Goal: Feedback & Contribution: Leave review/rating

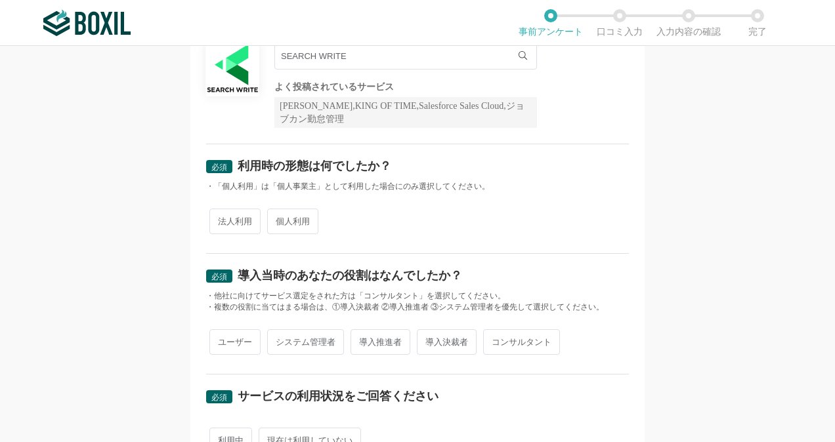
scroll to position [131, 0]
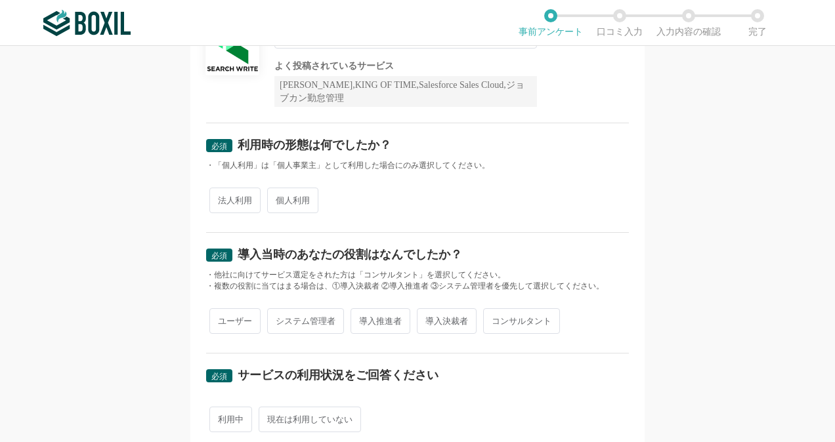
click at [237, 203] on span "法人利用" at bounding box center [234, 201] width 51 height 26
click at [221, 198] on input "法人利用" at bounding box center [217, 194] width 9 height 9
radio input "true"
click at [436, 323] on span "導入決裁者" at bounding box center [447, 321] width 60 height 26
click at [429, 319] on input "導入決裁者" at bounding box center [424, 314] width 9 height 9
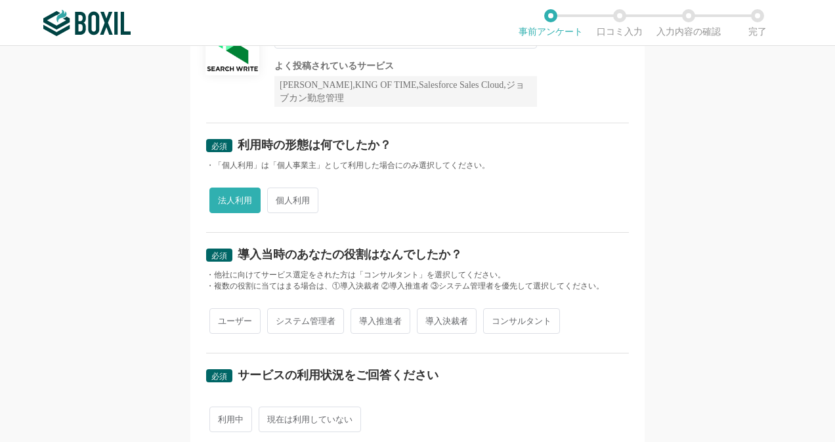
radio input "true"
click at [392, 319] on span "導入推進者" at bounding box center [380, 321] width 60 height 26
click at [362, 319] on input "導入推進者" at bounding box center [358, 314] width 9 height 9
radio input "true"
click at [454, 319] on span "導入決裁者" at bounding box center [447, 321] width 60 height 26
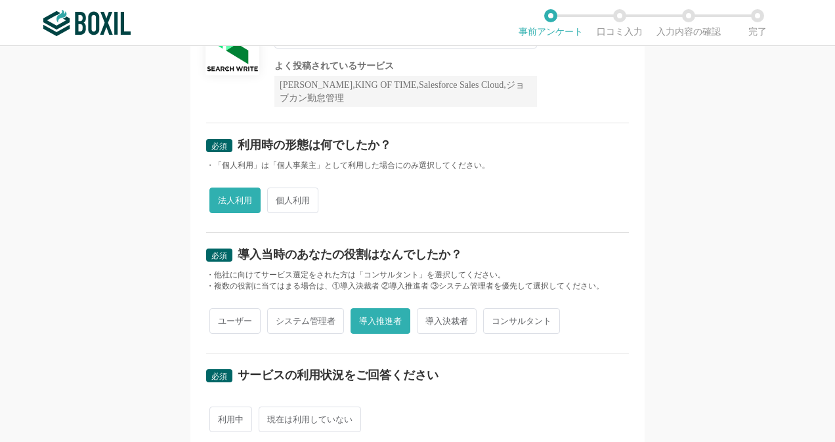
click at [429, 319] on input "導入決裁者" at bounding box center [424, 314] width 9 height 9
radio input "true"
radio input "false"
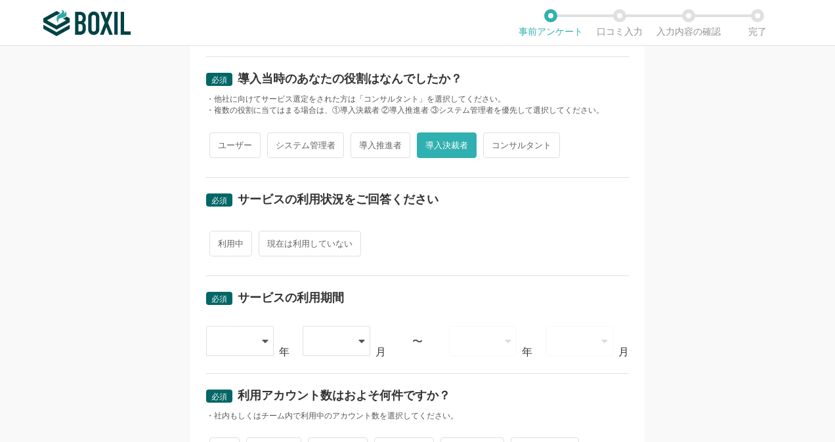
scroll to position [328, 0]
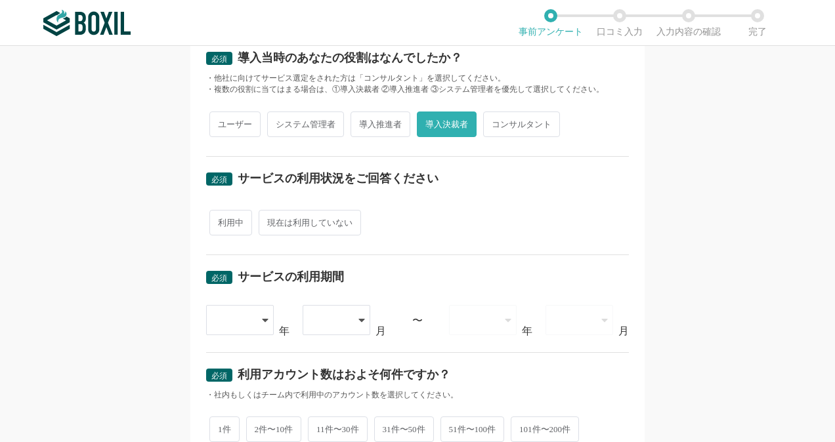
click at [243, 219] on span "利用中" at bounding box center [230, 223] width 43 height 26
click at [221, 219] on input "利用中" at bounding box center [217, 216] width 9 height 9
radio input "true"
click at [255, 341] on div "必須 サービスの利用期間 [DATE] [DATE] [DATE] [DATE] [DATE] [DATE] [DATE] [DATE] [DATE] [DA…" at bounding box center [417, 304] width 423 height 98
click at [256, 319] on div at bounding box center [240, 320] width 69 height 30
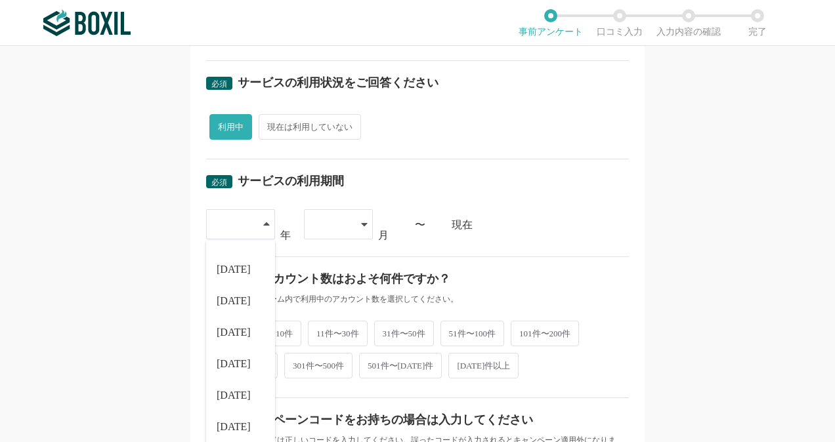
scroll to position [525, 0]
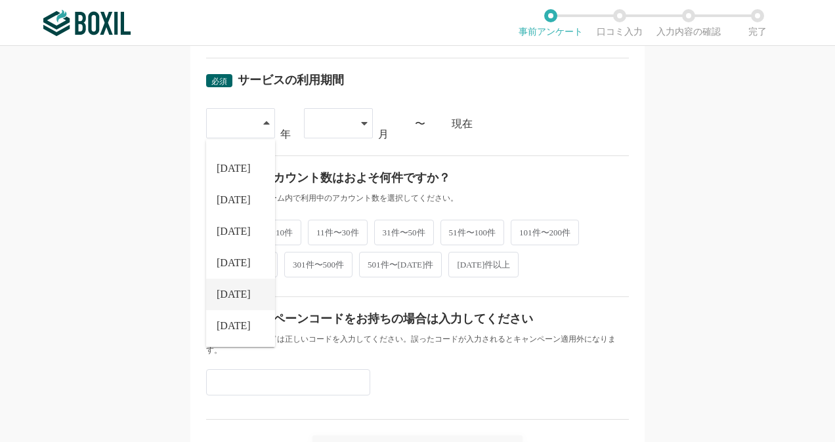
click at [238, 295] on li "[DATE]" at bounding box center [240, 294] width 69 height 31
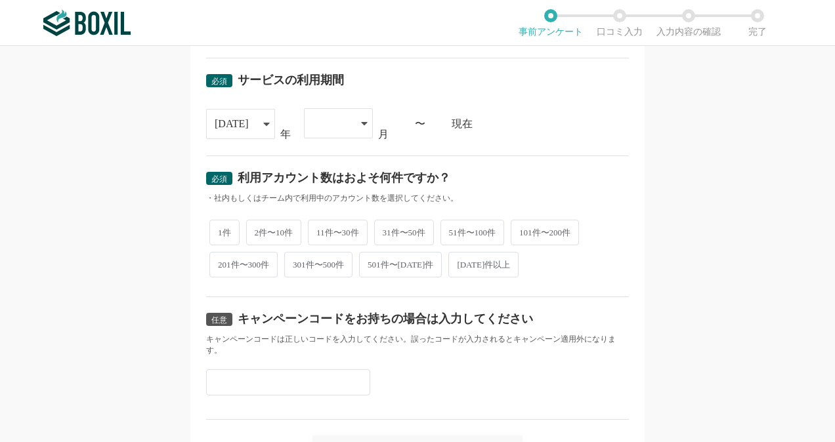
click at [349, 117] on div at bounding box center [338, 123] width 69 height 30
click at [322, 232] on li "09" at bounding box center [338, 231] width 69 height 31
click at [521, 165] on div "必須 利用アカウント数はおよそ何件ですか？ ・社内もしくはチーム内で利用中のアカウント数を選択してください。 1件 2件〜10件 11件〜30件 31件〜50…" at bounding box center [417, 226] width 423 height 142
click at [226, 219] on span "1件" at bounding box center [224, 232] width 30 height 26
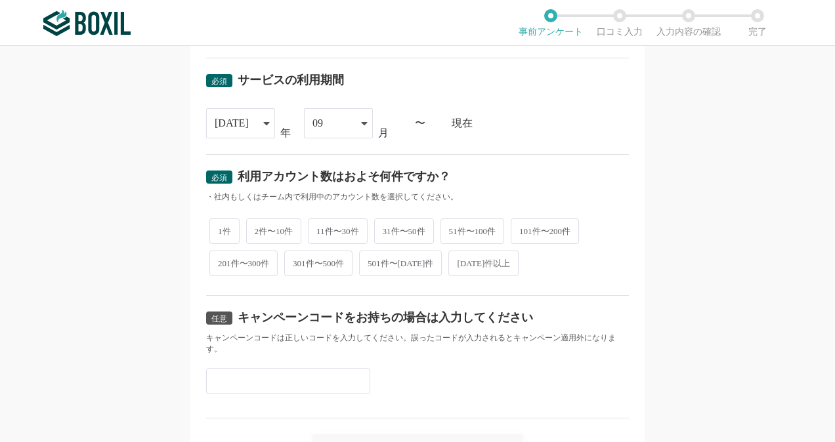
click at [221, 220] on input "1件" at bounding box center [217, 224] width 9 height 9
radio input "true"
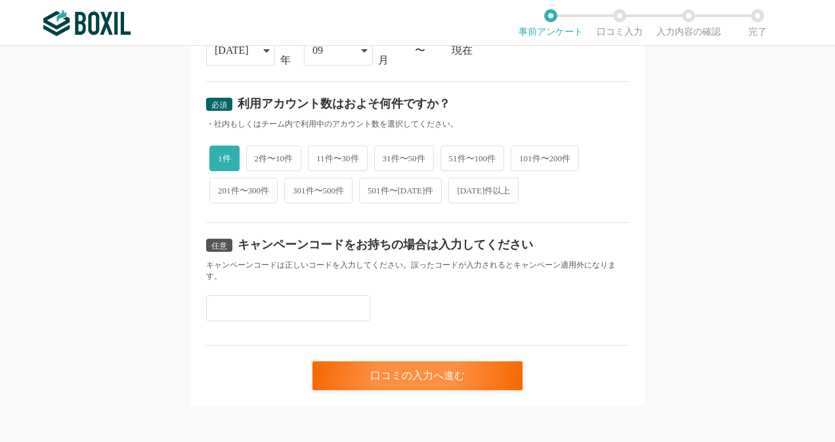
scroll to position [600, 0]
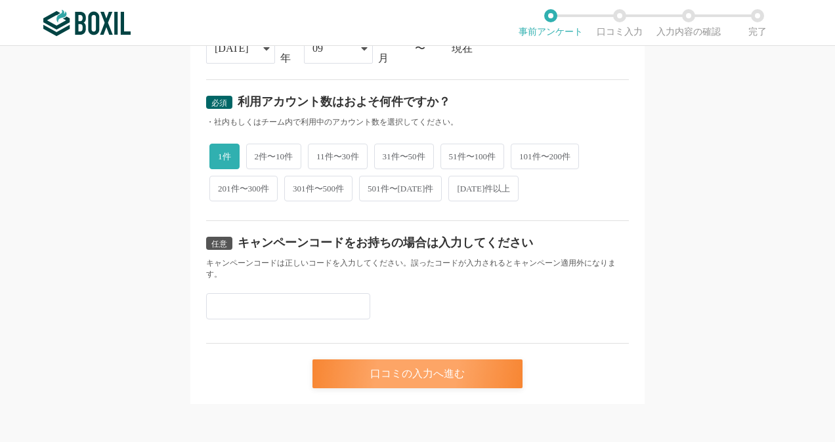
click at [415, 360] on div "口コミの入力へ進む" at bounding box center [417, 374] width 210 height 29
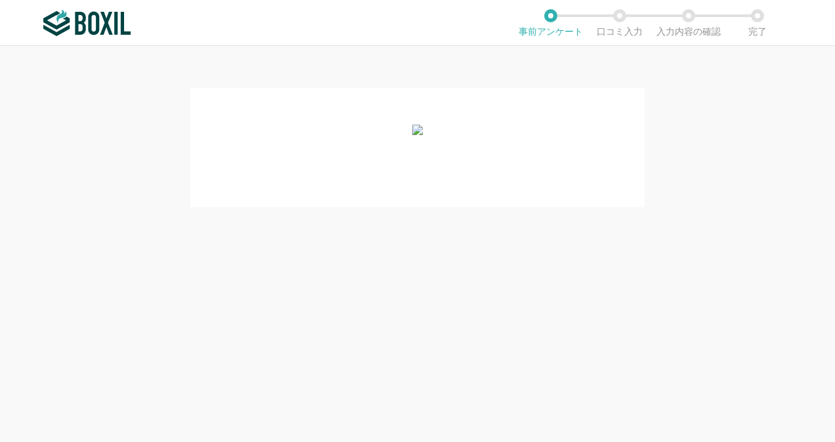
scroll to position [0, 0]
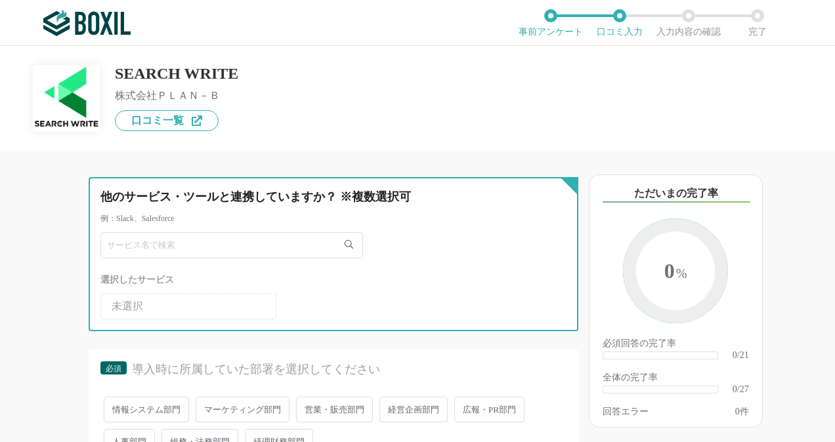
click at [202, 239] on input "text" at bounding box center [231, 245] width 262 height 26
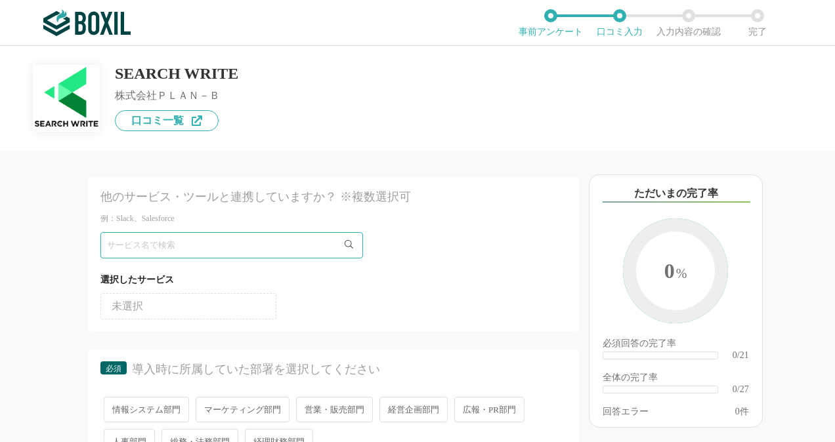
click at [185, 289] on ul "未選択" at bounding box center [333, 303] width 466 height 31
click at [186, 301] on li "未選択" at bounding box center [188, 306] width 176 height 26
click at [58, 207] on div "他のサービス・ツールと連携していますか？ ※複数選択可 例：Slack、Salesforce 選択したサービス 未選択 必須 導入時に所属していた部署を選択し…" at bounding box center [289, 296] width 578 height 291
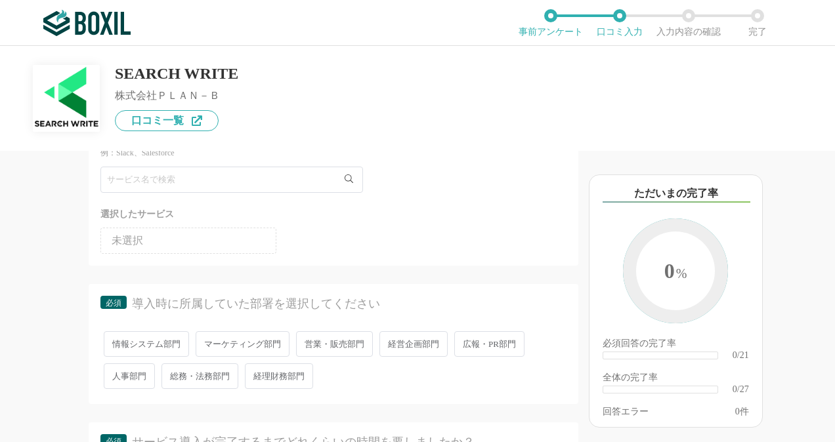
scroll to position [197, 0]
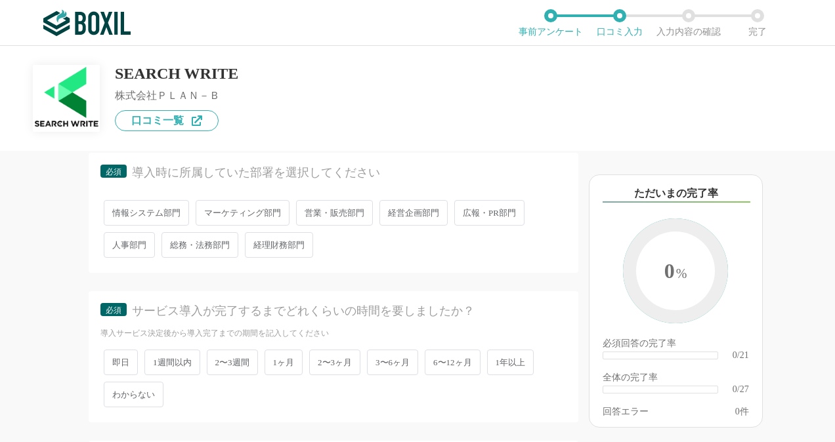
click at [323, 211] on span "営業・販売部門" at bounding box center [334, 213] width 77 height 26
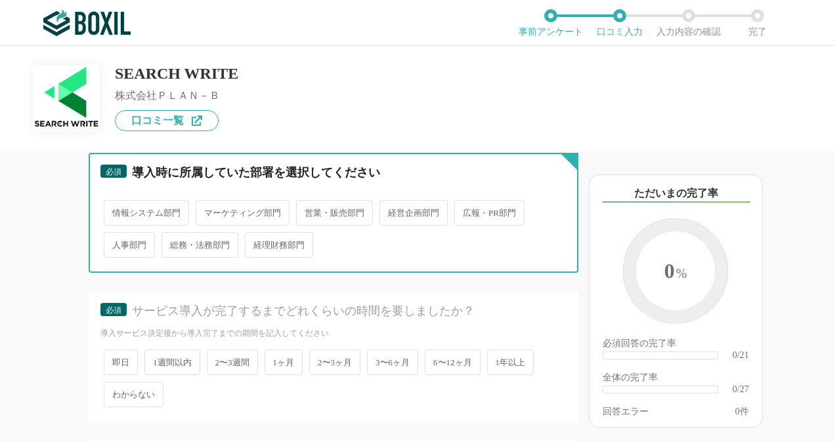
click at [308, 211] on input "営業・販売部門" at bounding box center [303, 206] width 9 height 9
radio input "true"
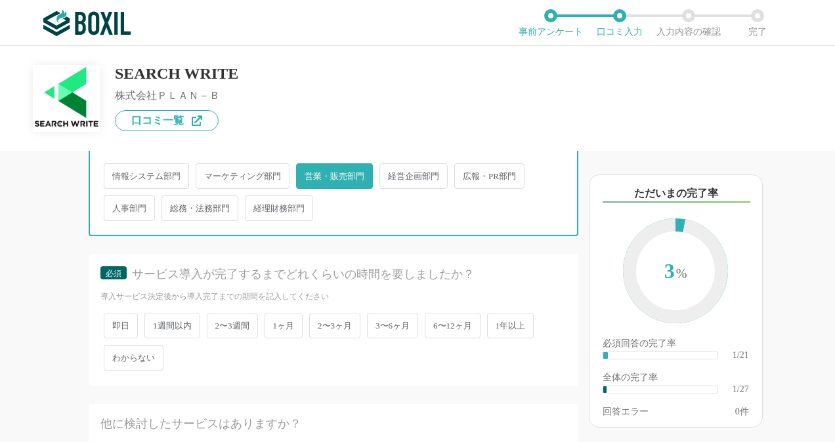
scroll to position [262, 0]
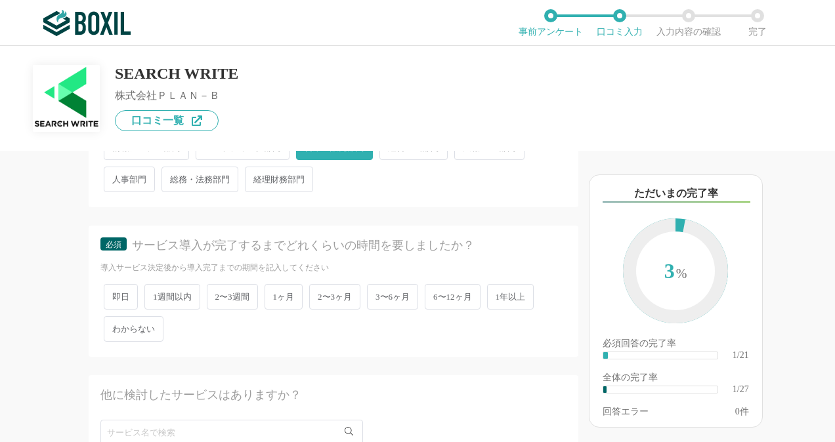
click at [211, 293] on span "2〜3週間" at bounding box center [232, 297] width 51 height 26
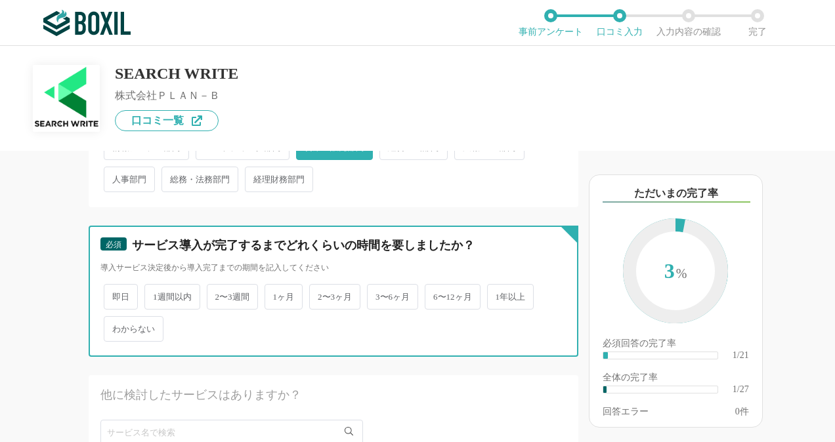
click at [211, 293] on input "2〜3週間" at bounding box center [214, 290] width 9 height 9
radio input "true"
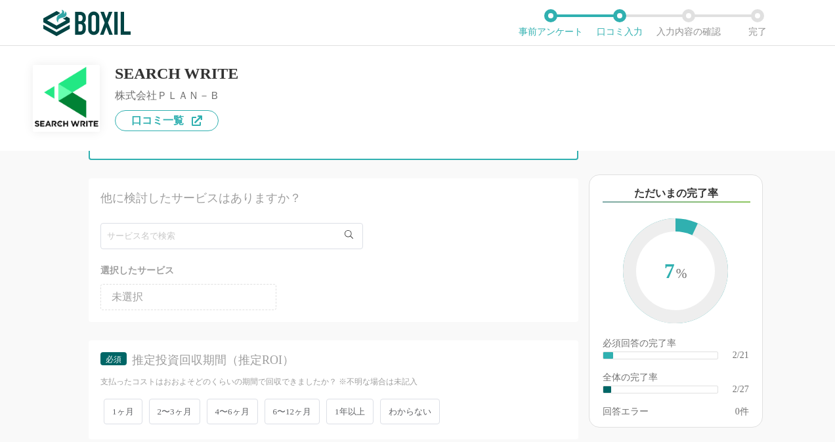
scroll to position [591, 0]
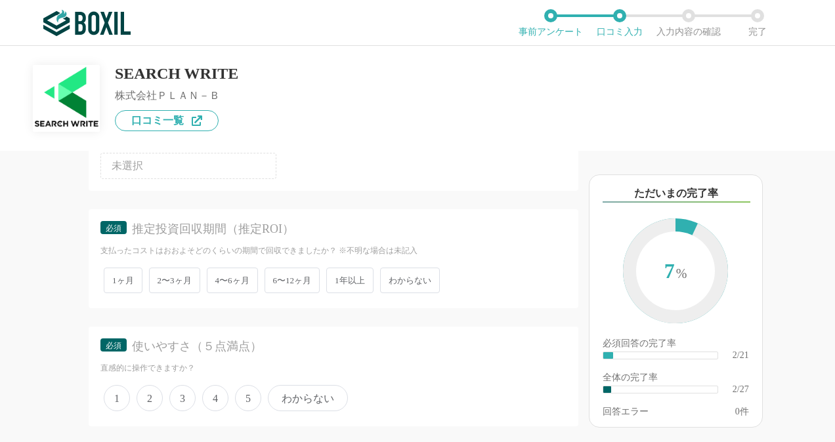
click at [288, 278] on span "6〜12ヶ月" at bounding box center [292, 281] width 56 height 26
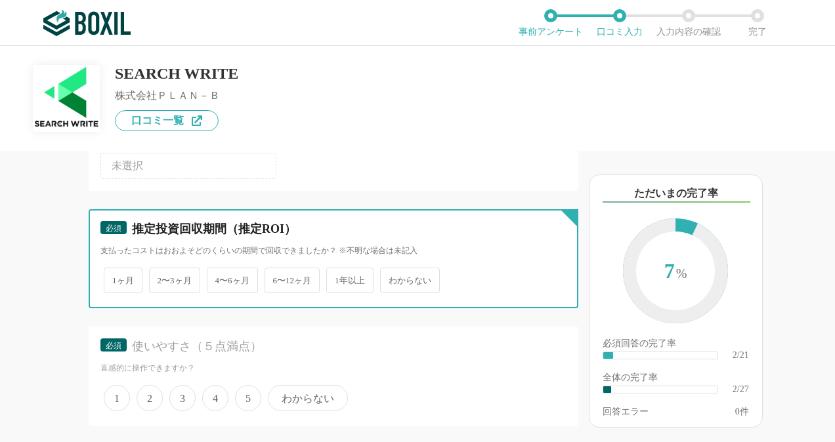
click at [276, 278] on input "6〜12ヶ月" at bounding box center [272, 274] width 9 height 9
radio input "true"
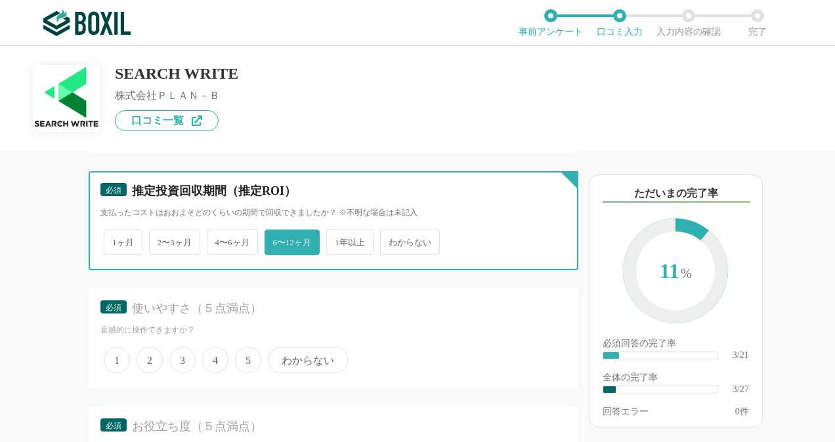
scroll to position [656, 0]
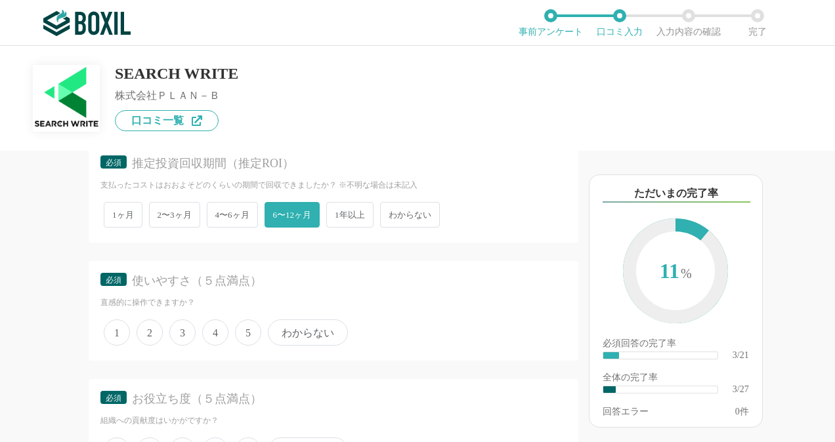
click at [199, 322] on div "1 2 3 4 5 わからない" at bounding box center [333, 332] width 466 height 33
click at [211, 323] on span "4" at bounding box center [215, 333] width 26 height 26
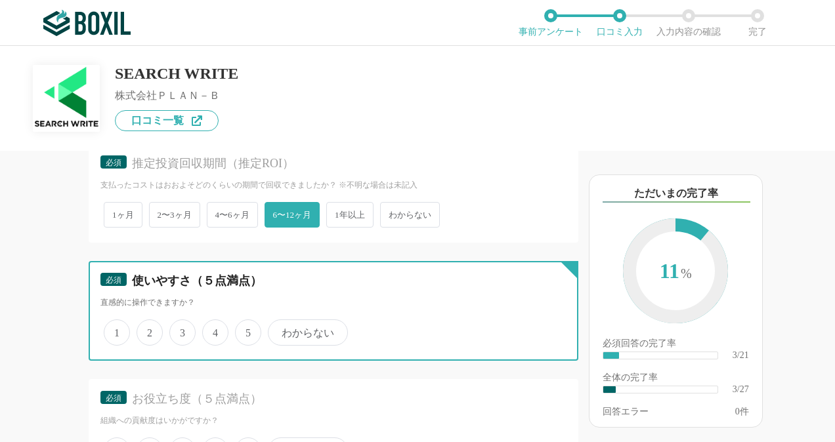
click at [211, 323] on input "4" at bounding box center [209, 326] width 9 height 9
radio input "true"
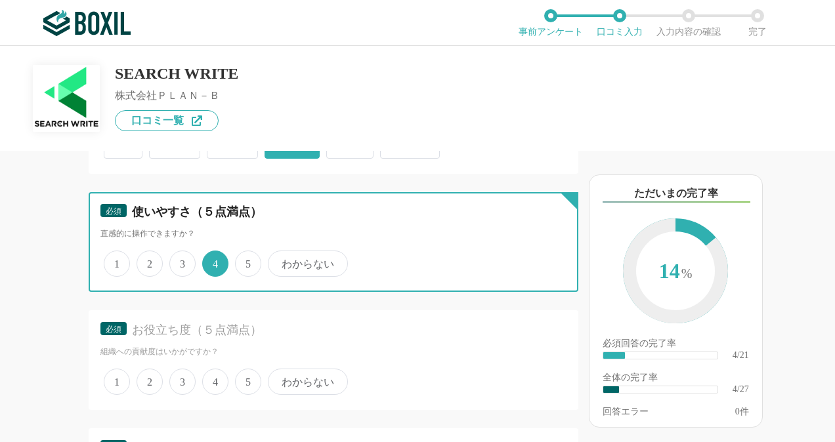
scroll to position [853, 0]
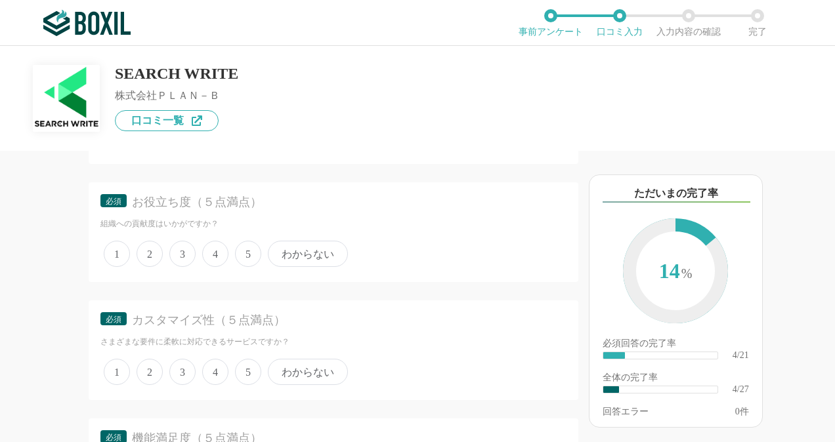
click at [254, 251] on span "5" at bounding box center [248, 254] width 26 height 26
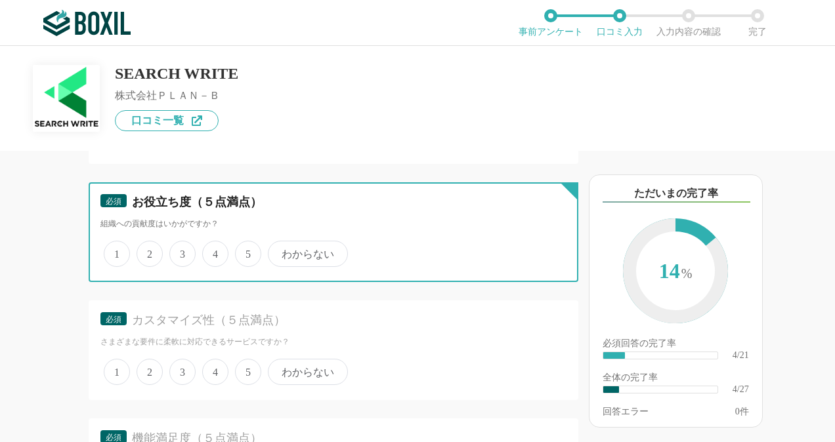
click at [247, 251] on input "5" at bounding box center [242, 247] width 9 height 9
radio input "true"
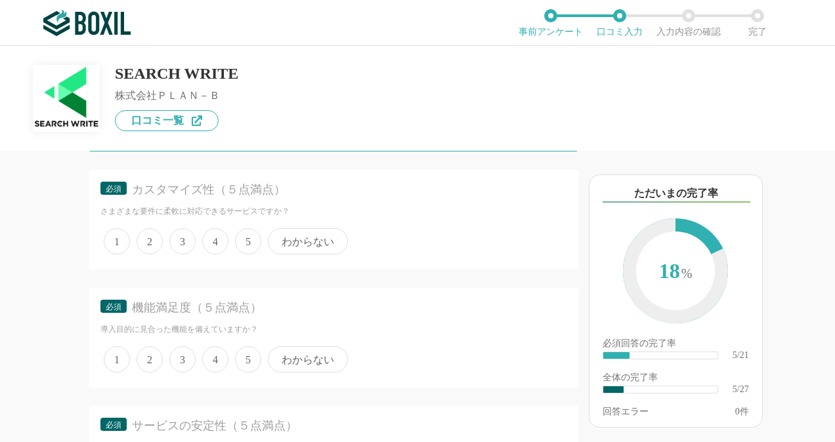
scroll to position [984, 0]
click at [184, 245] on span "3" at bounding box center [182, 241] width 26 height 26
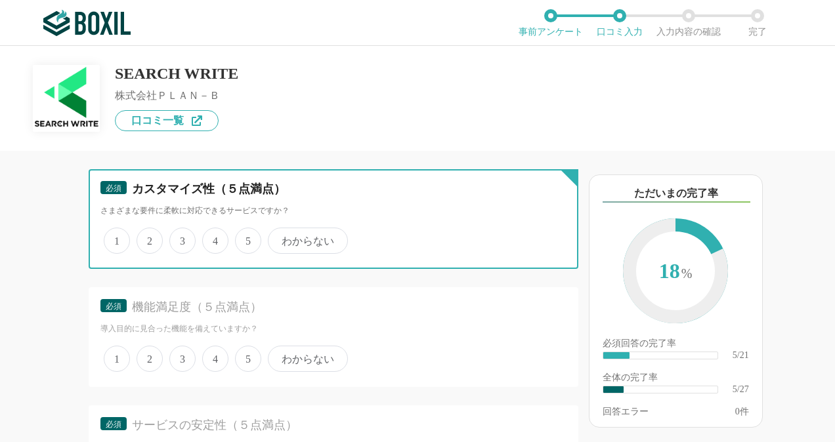
click at [181, 238] on input "3" at bounding box center [177, 234] width 9 height 9
radio input "true"
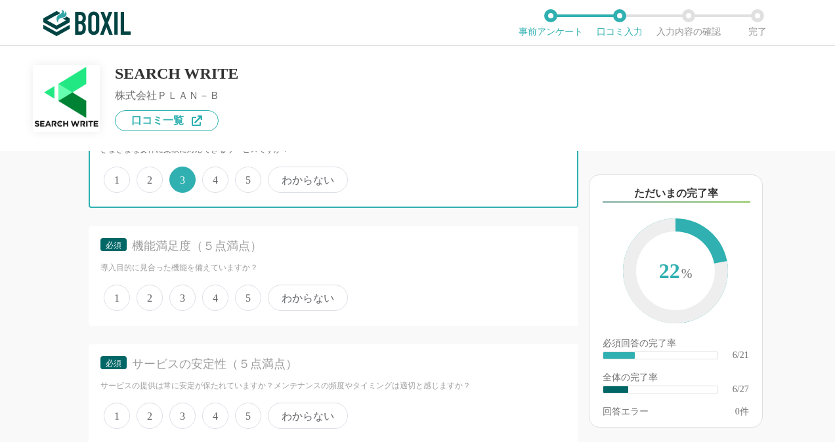
scroll to position [1116, 0]
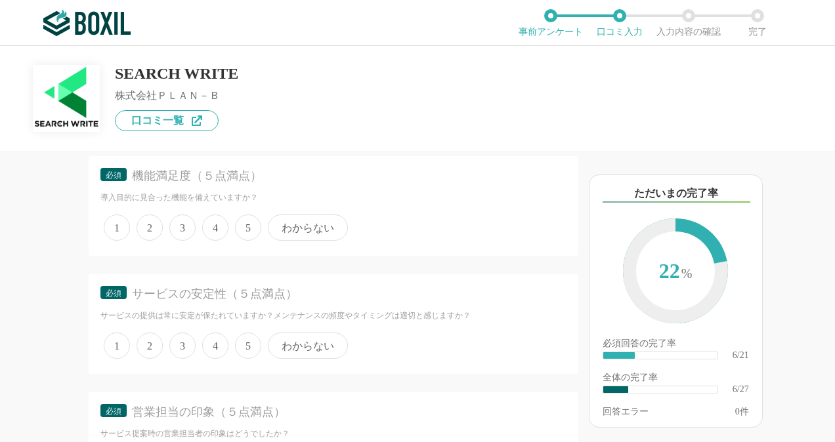
click at [219, 223] on span "4" at bounding box center [215, 228] width 26 height 26
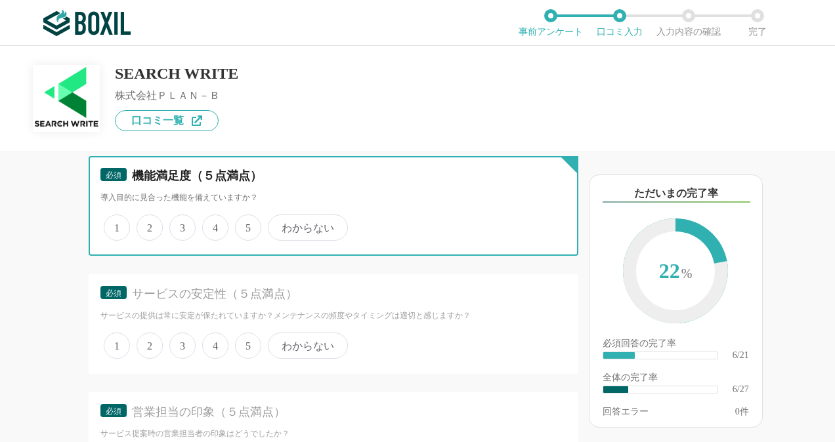
click at [214, 223] on input "4" at bounding box center [209, 221] width 9 height 9
radio input "true"
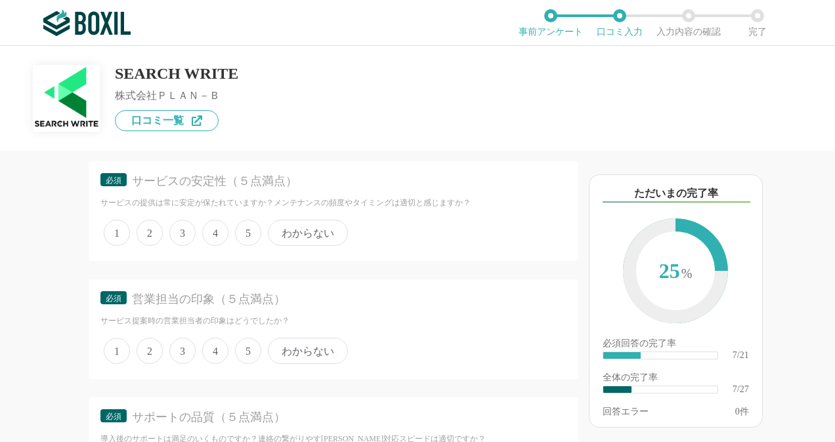
scroll to position [1247, 0]
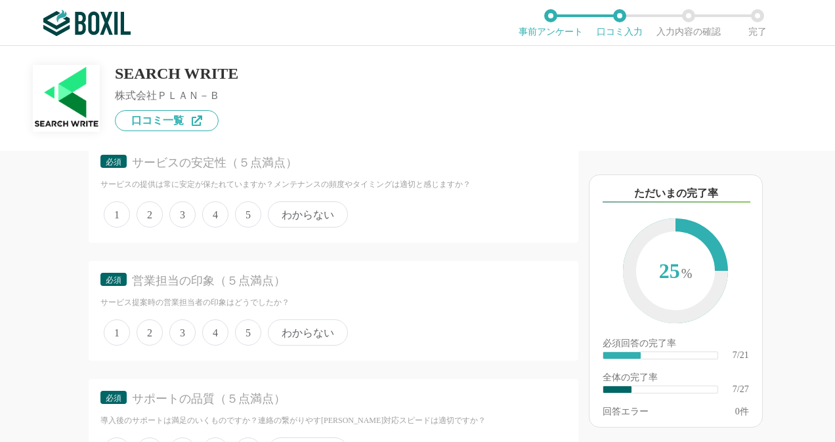
click at [223, 212] on span "4" at bounding box center [215, 214] width 26 height 26
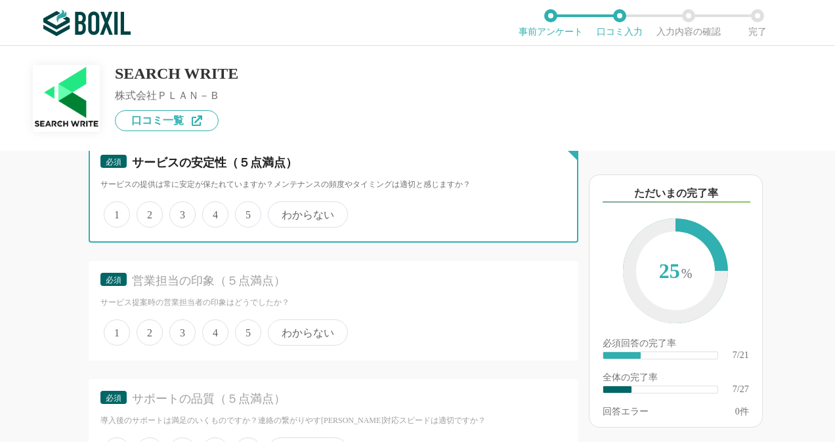
click at [214, 212] on input "4" at bounding box center [209, 207] width 9 height 9
radio input "true"
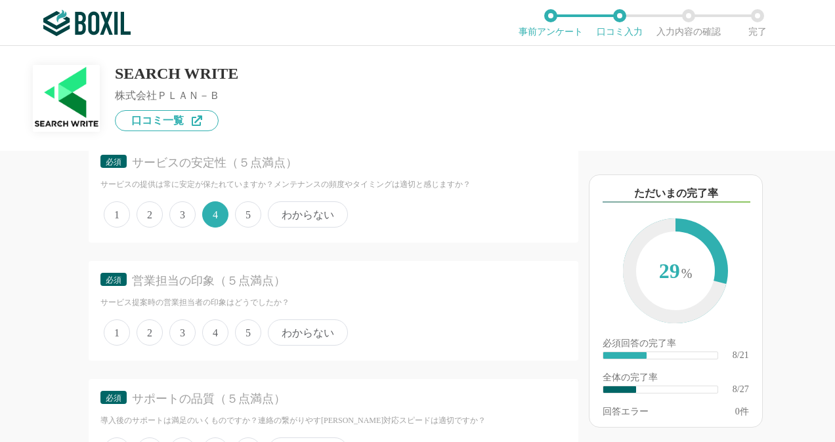
click at [245, 328] on span "5" at bounding box center [248, 333] width 26 height 26
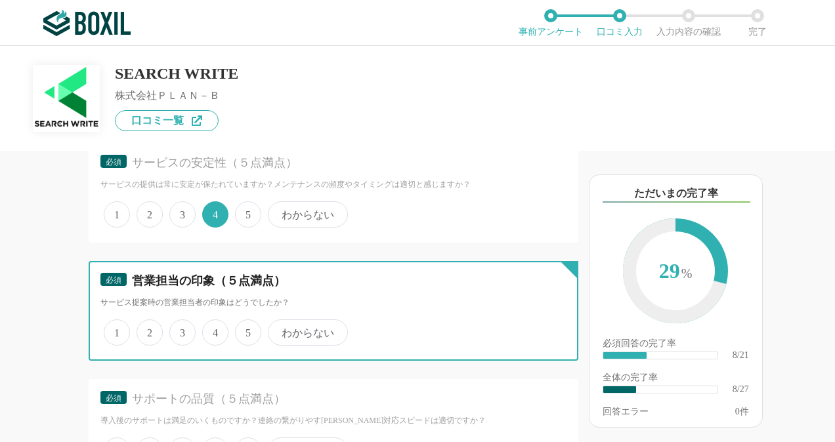
click at [245, 328] on input "5" at bounding box center [242, 326] width 9 height 9
radio input "true"
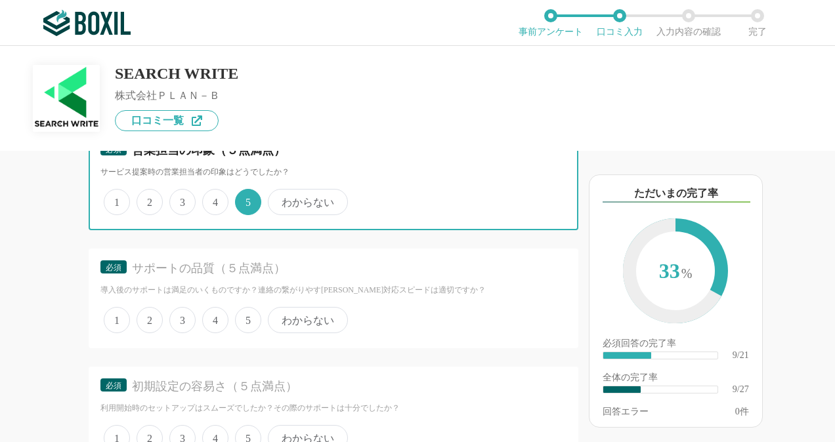
scroll to position [1378, 0]
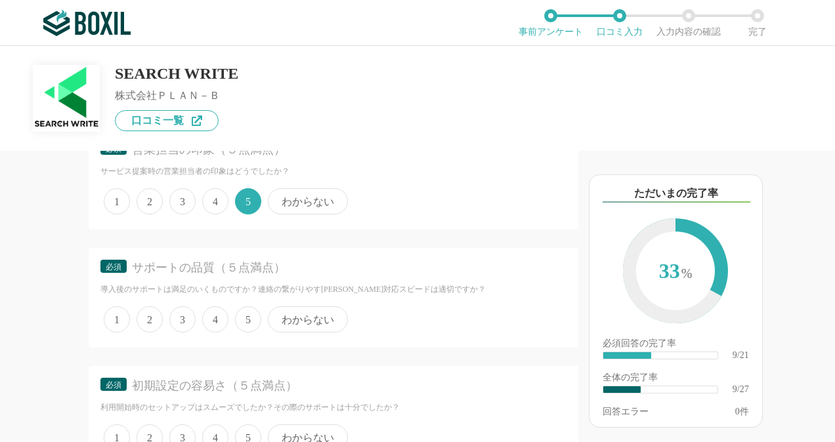
click at [248, 316] on span "5" at bounding box center [248, 319] width 26 height 26
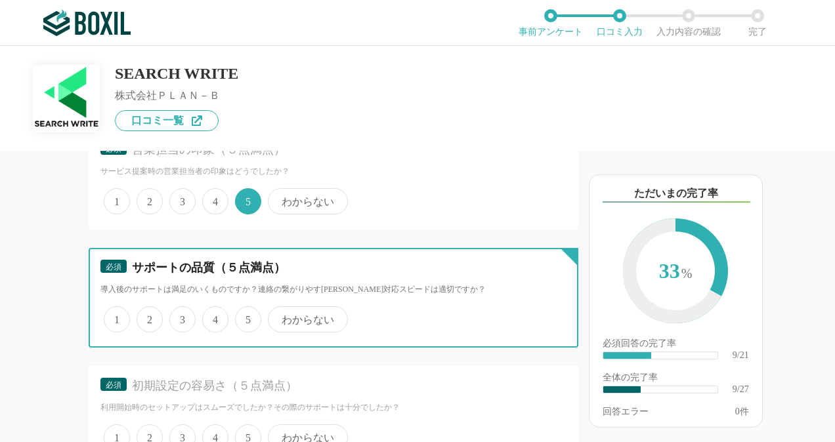
click at [247, 316] on input "5" at bounding box center [242, 312] width 9 height 9
radio input "true"
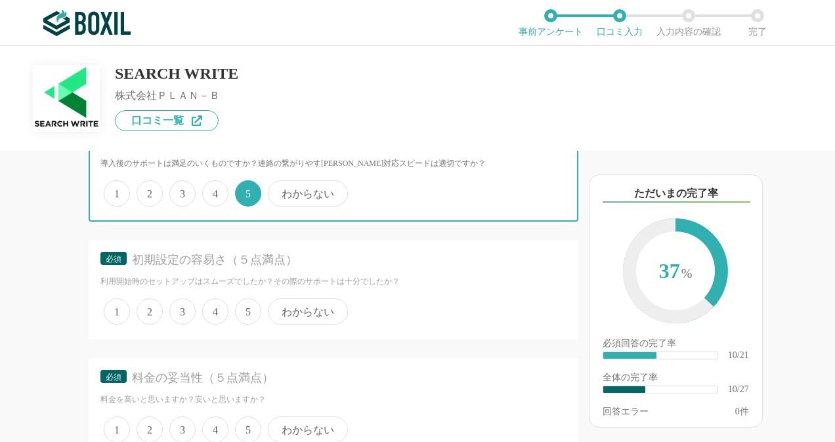
scroll to position [1509, 0]
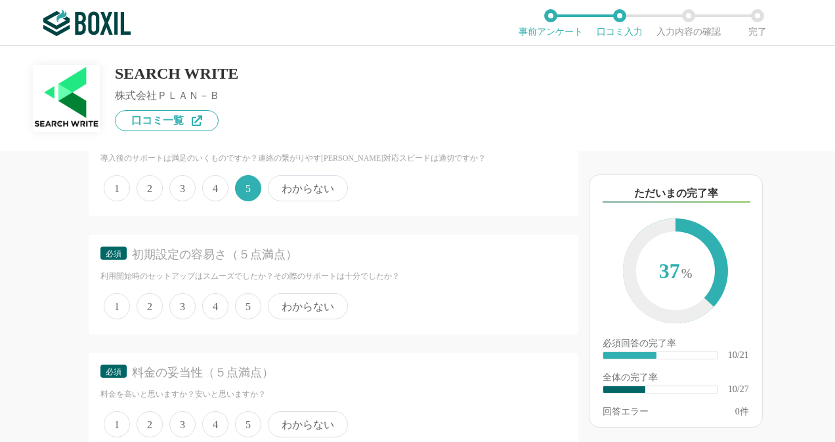
click at [185, 306] on span "3" at bounding box center [182, 306] width 26 height 26
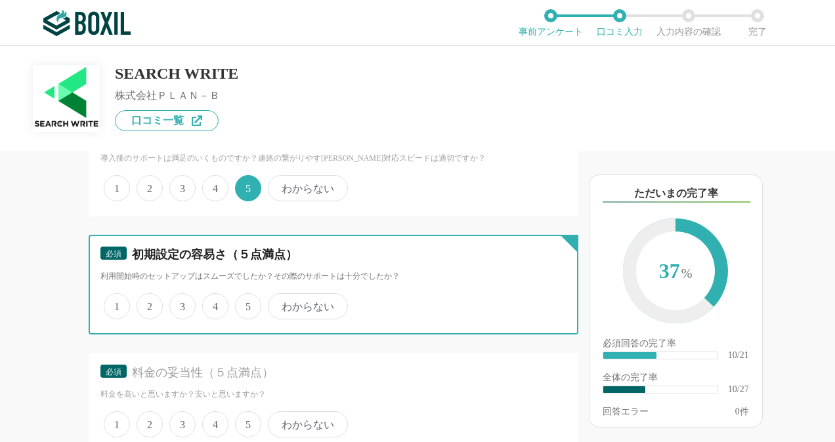
click at [181, 304] on input "3" at bounding box center [177, 299] width 9 height 9
radio input "true"
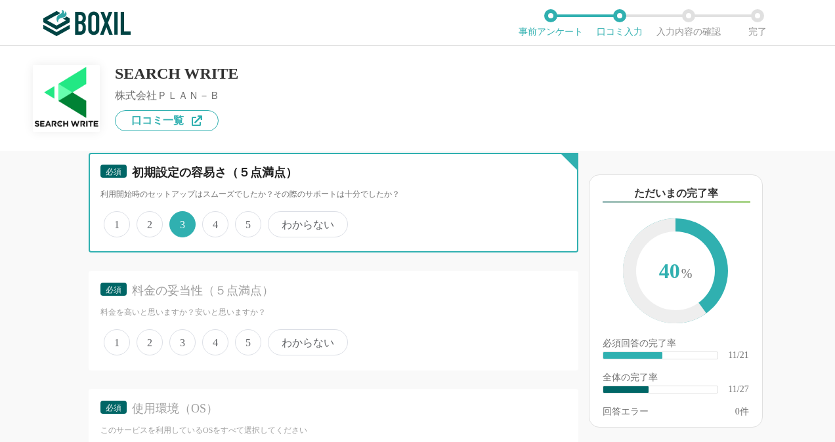
scroll to position [1706, 0]
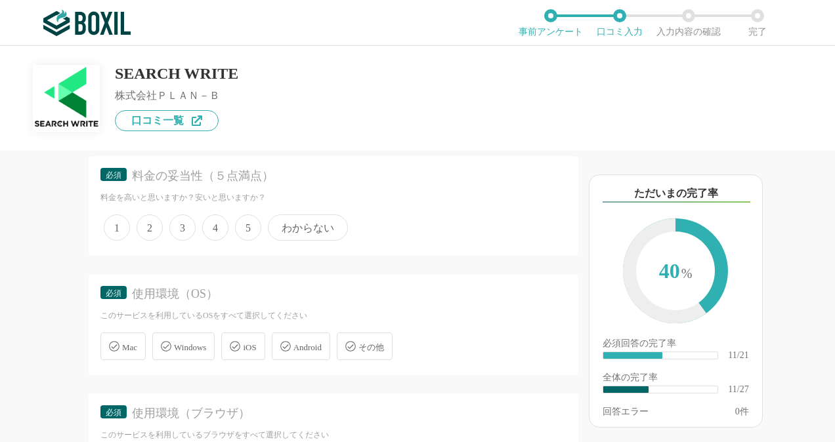
click at [217, 224] on span "4" at bounding box center [215, 228] width 26 height 26
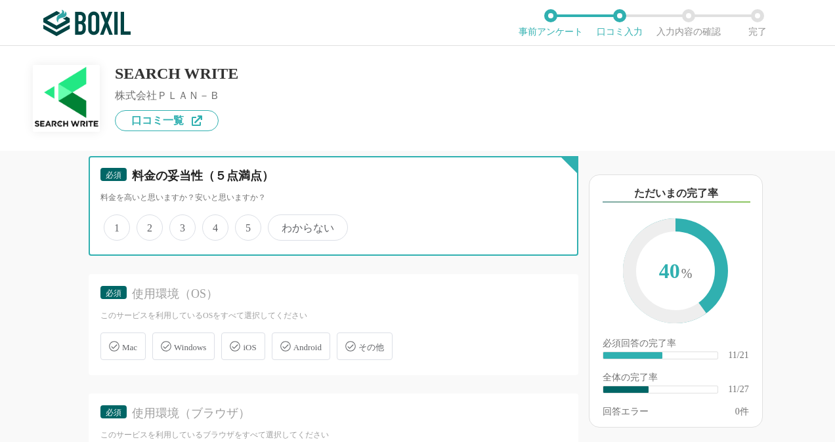
click at [214, 224] on input "4" at bounding box center [209, 221] width 9 height 9
radio input "true"
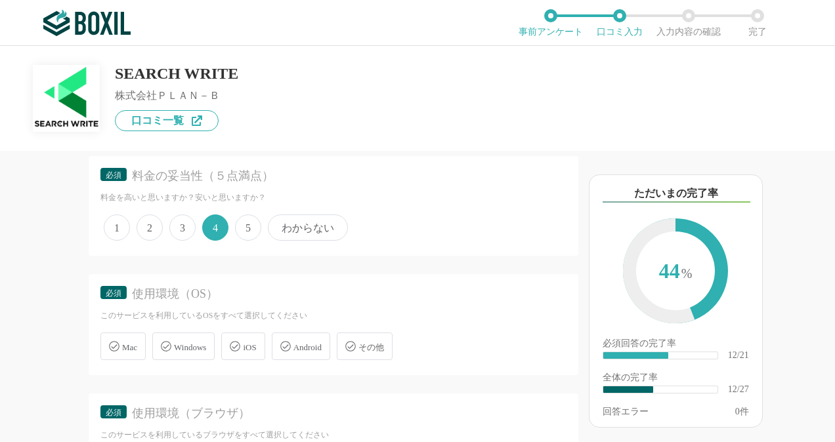
click at [206, 343] on span "Windows" at bounding box center [190, 348] width 32 height 10
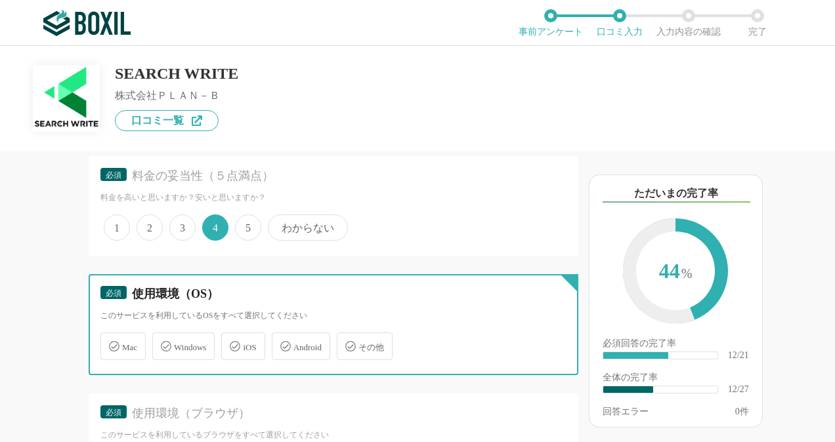
click at [163, 341] on input "Windows" at bounding box center [159, 339] width 9 height 9
checkbox input "true"
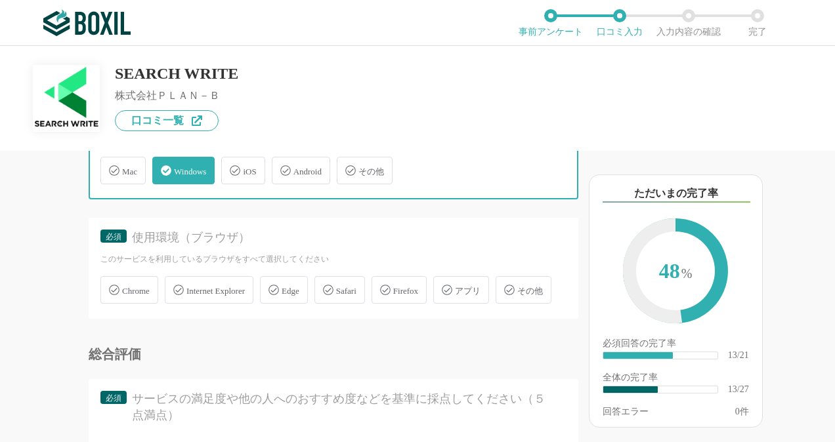
scroll to position [1903, 0]
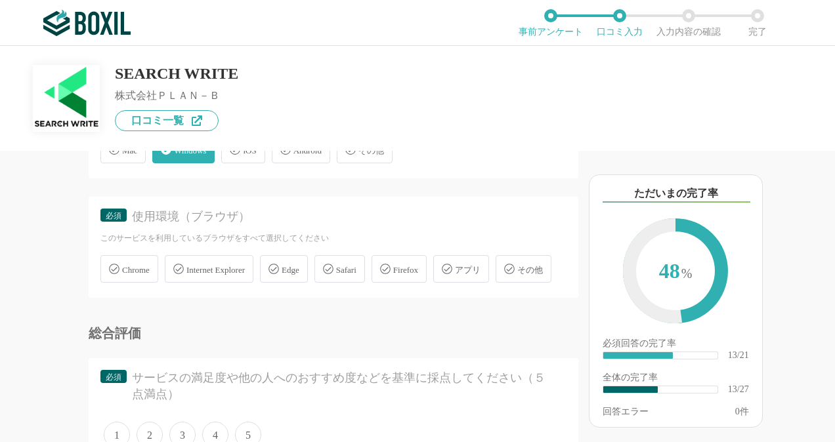
click at [299, 270] on span "Edge" at bounding box center [291, 270] width 18 height 10
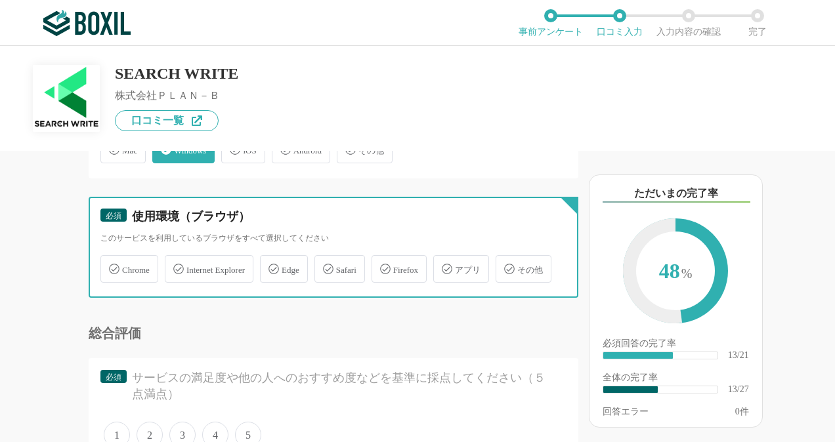
click at [271, 266] on input "Edge" at bounding box center [266, 261] width 9 height 9
checkbox input "true"
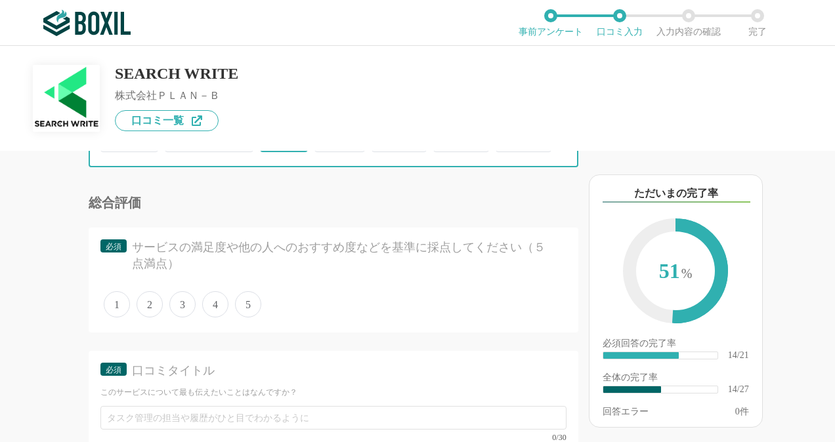
scroll to position [2034, 0]
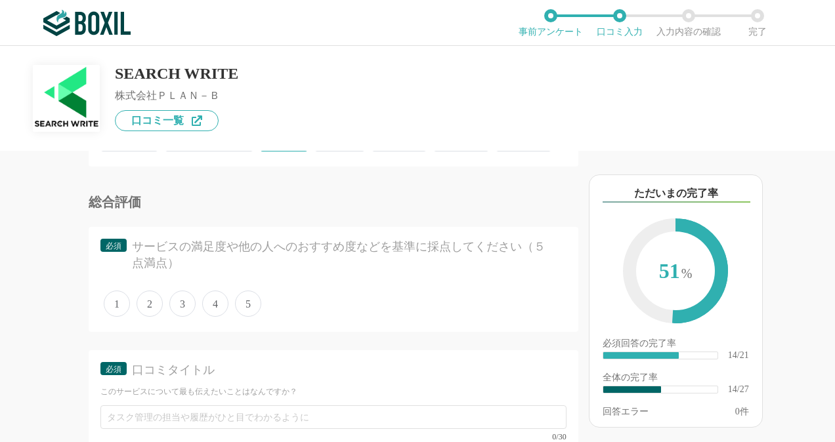
click at [220, 317] on span "4" at bounding box center [215, 304] width 26 height 26
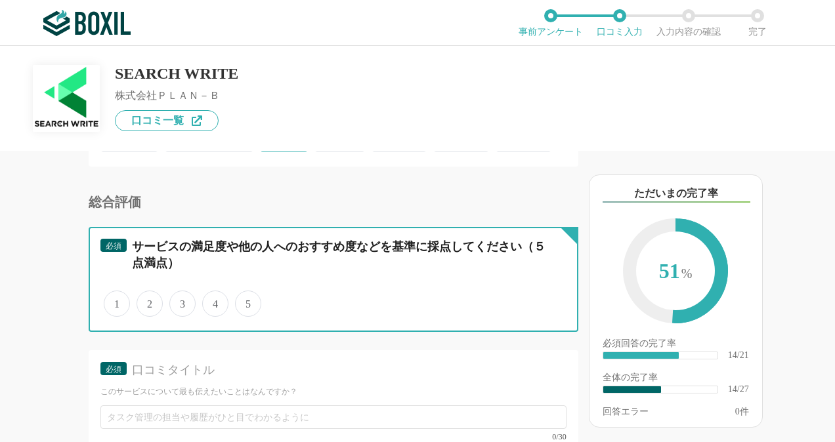
click at [214, 301] on input "4" at bounding box center [209, 297] width 9 height 9
radio input "true"
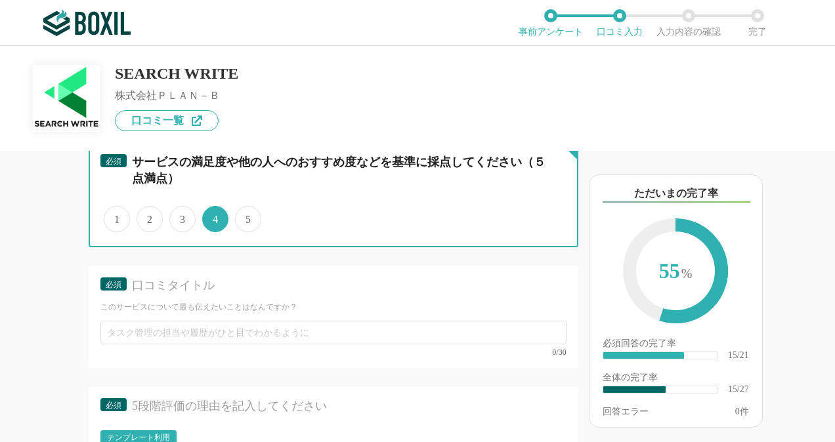
scroll to position [2231, 0]
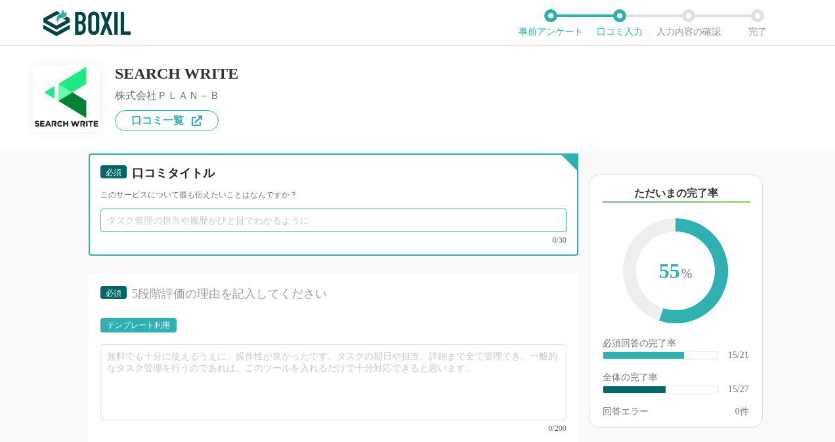
click at [193, 232] on input "text" at bounding box center [333, 221] width 466 height 24
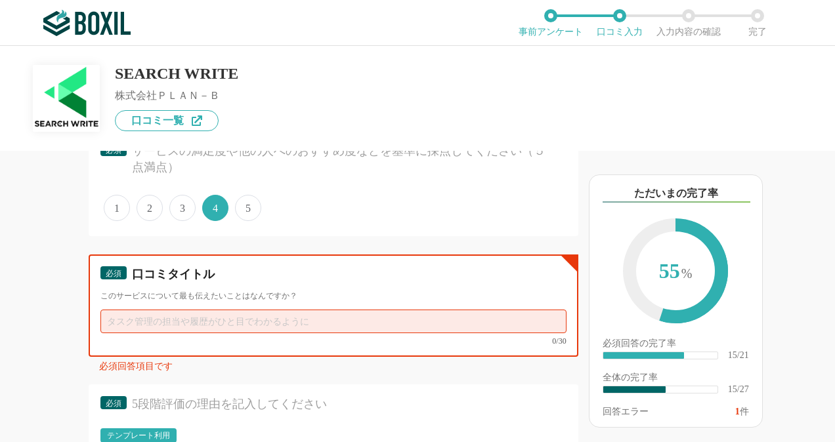
scroll to position [2246, 0]
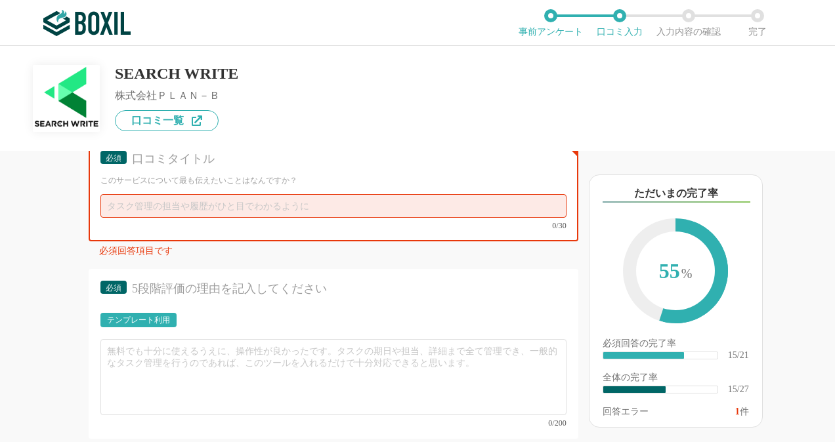
click at [152, 230] on div "0/30" at bounding box center [333, 211] width 466 height 35
click at [164, 218] on input "text" at bounding box center [333, 206] width 466 height 24
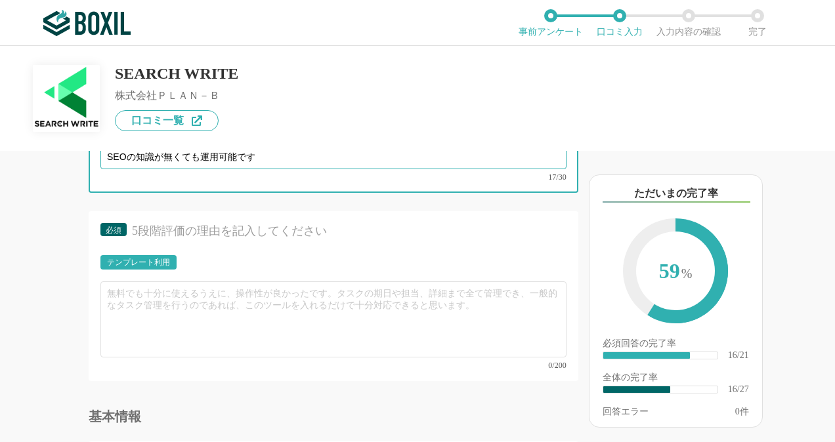
scroll to position [2311, 0]
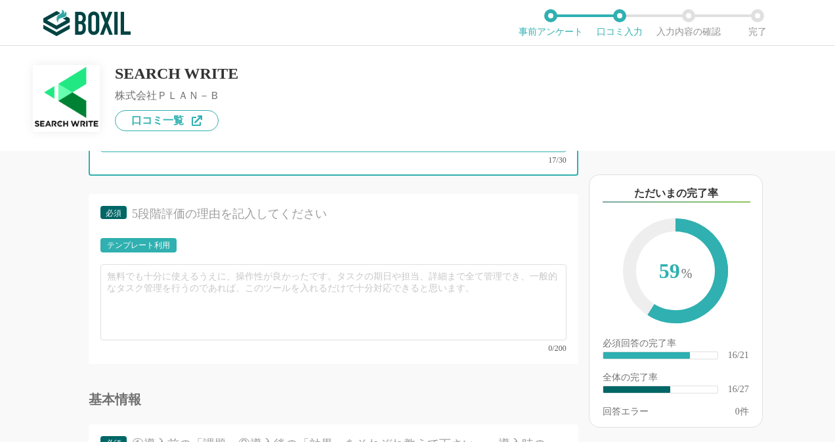
type input "SEOの知識が無くても運用可能です"
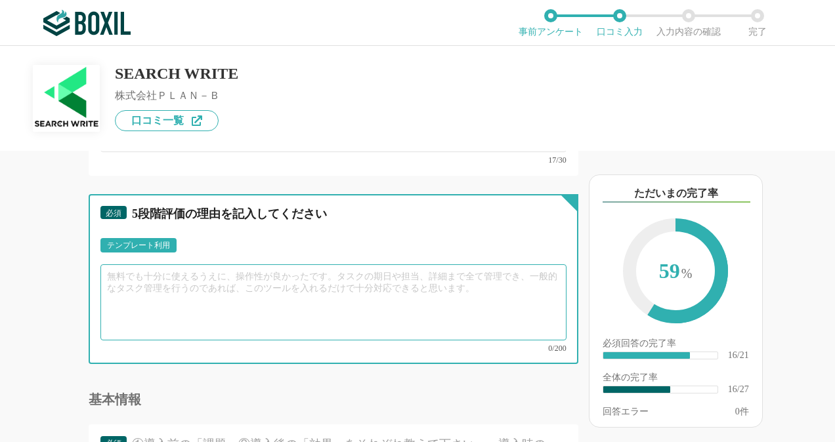
click at [236, 323] on textarea at bounding box center [333, 302] width 466 height 76
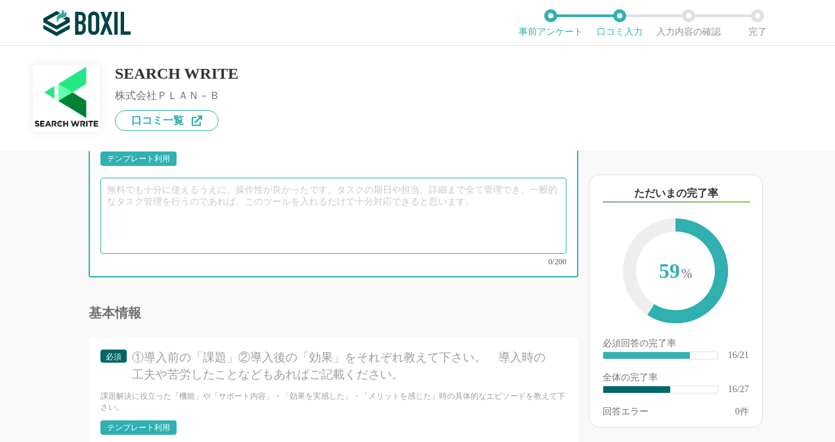
scroll to position [2442, 0]
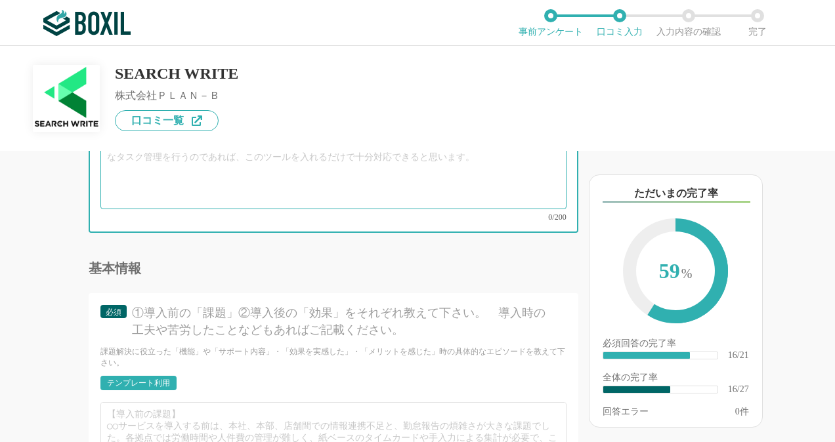
drag, startPoint x: 115, startPoint y: 175, endPoint x: 217, endPoint y: 194, distance: 102.8
click at [217, 194] on textarea at bounding box center [333, 171] width 466 height 76
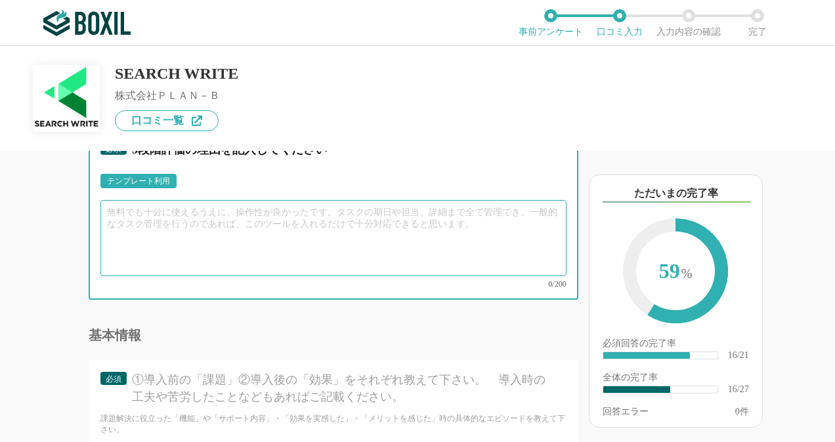
scroll to position [2377, 0]
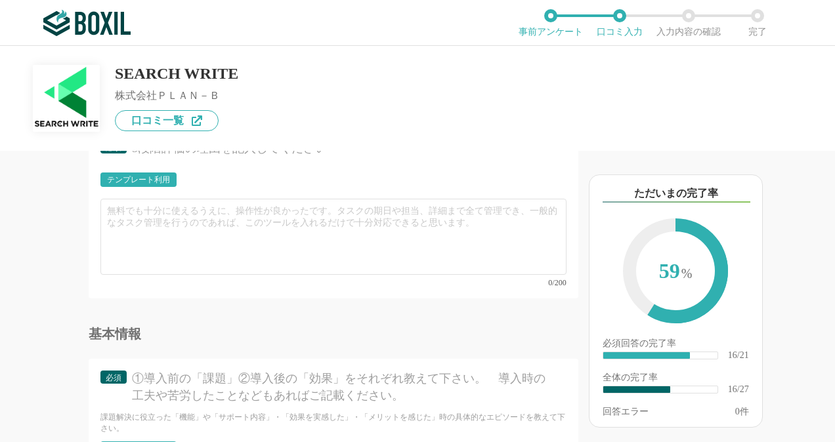
click at [139, 184] on div "テンプレート利用" at bounding box center [138, 180] width 63 height 8
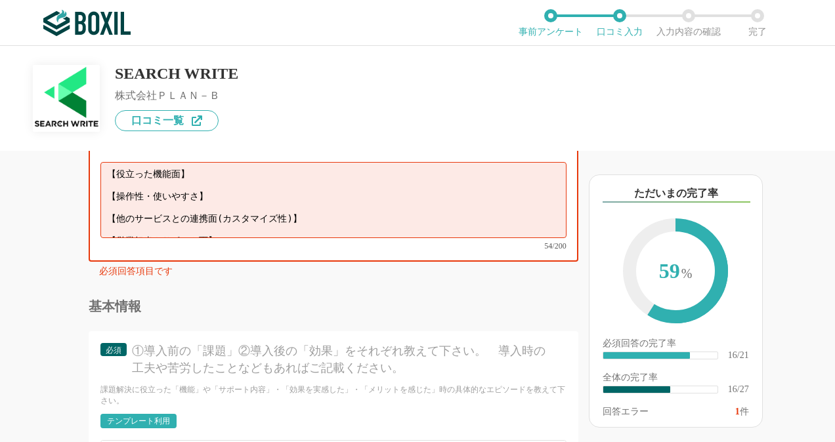
scroll to position [2442, 0]
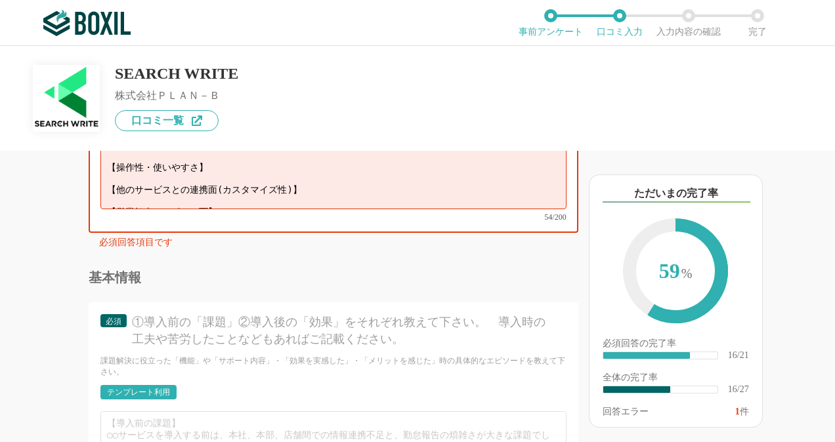
click at [139, 184] on textarea "【役立った機能面】 【操作性・使いやすさ】 【他のサービスとの連携面(カスタマイズ性)】 【営業担当やサポート面】" at bounding box center [333, 171] width 466 height 76
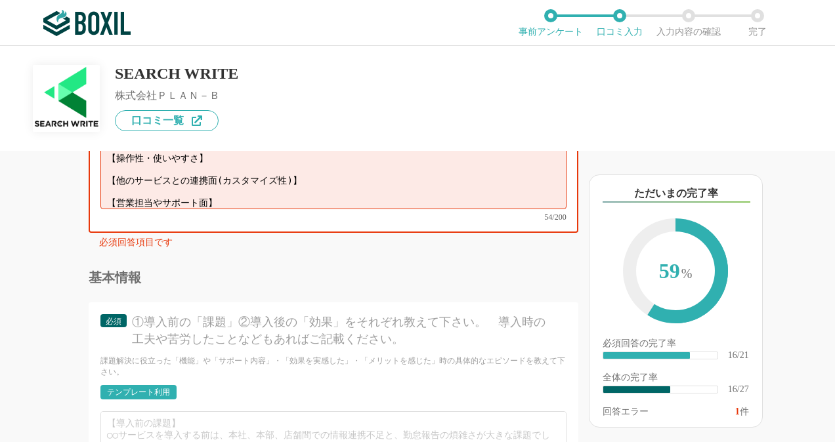
scroll to position [0, 0]
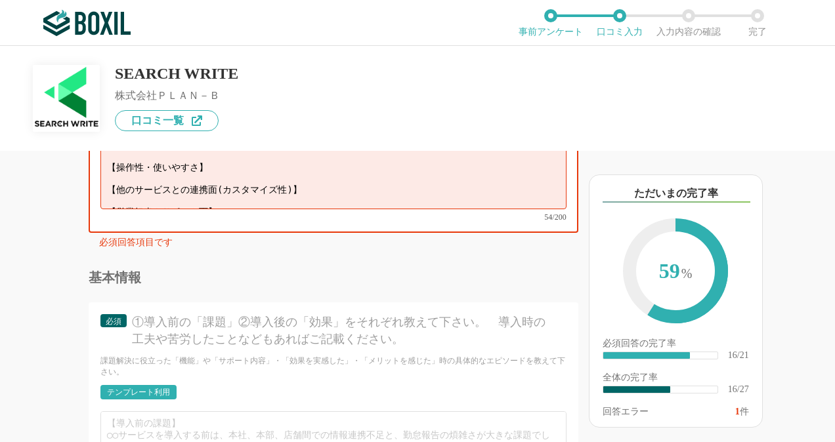
drag, startPoint x: 227, startPoint y: 216, endPoint x: 106, endPoint y: 165, distance: 131.7
click at [106, 165] on textarea "【役立った機能面】 【操作性・使いやすさ】 【他のサービスとの連携面(カスタマイズ性)】 【営業担当やサポート面】" at bounding box center [333, 171] width 466 height 76
drag, startPoint x: 108, startPoint y: 177, endPoint x: 184, endPoint y: 189, distance: 77.0
click at [175, 188] on textarea at bounding box center [333, 171] width 466 height 76
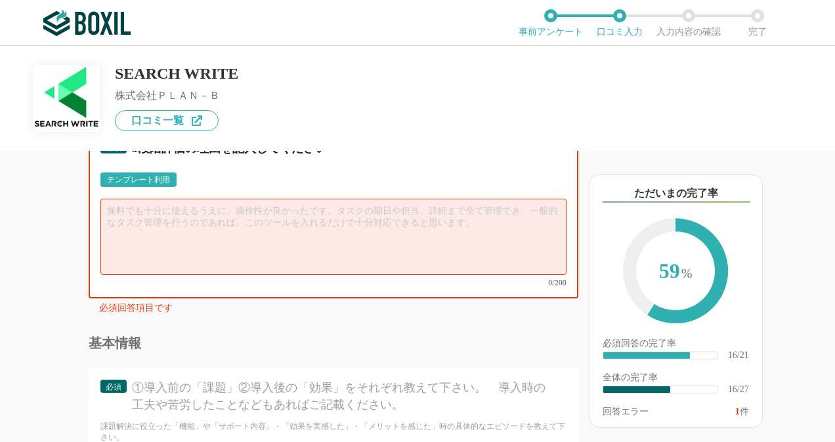
scroll to position [2311, 0]
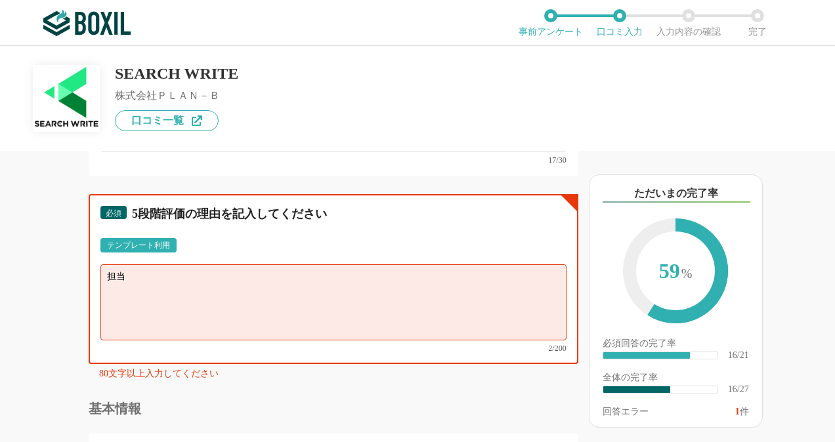
type textarea "担"
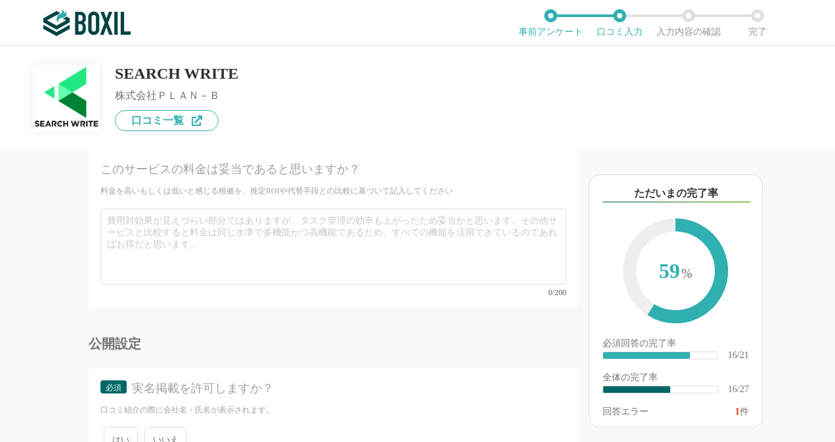
scroll to position [3689, 0]
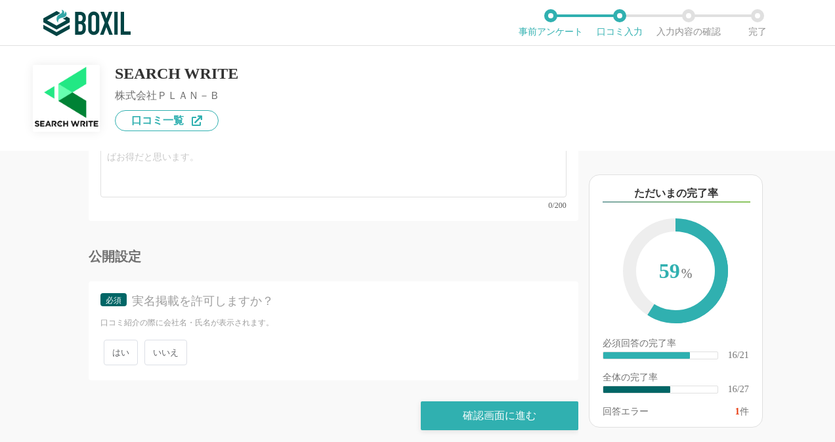
click at [171, 344] on span "いいえ" at bounding box center [165, 353] width 43 height 26
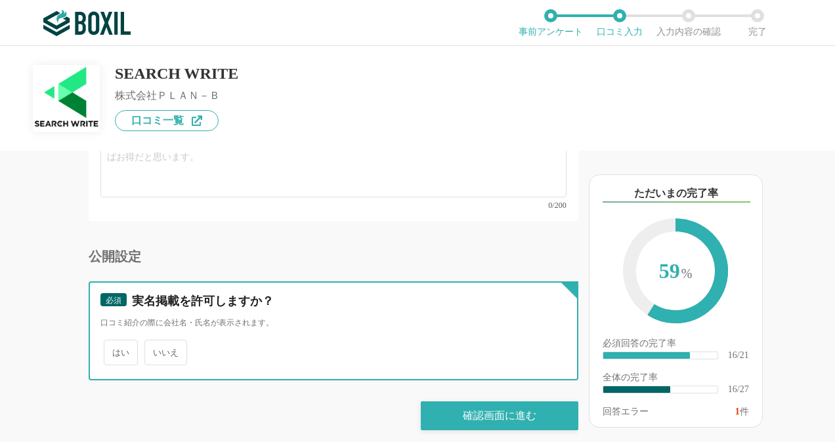
click at [156, 344] on input "いいえ" at bounding box center [152, 346] width 9 height 9
radio input "true"
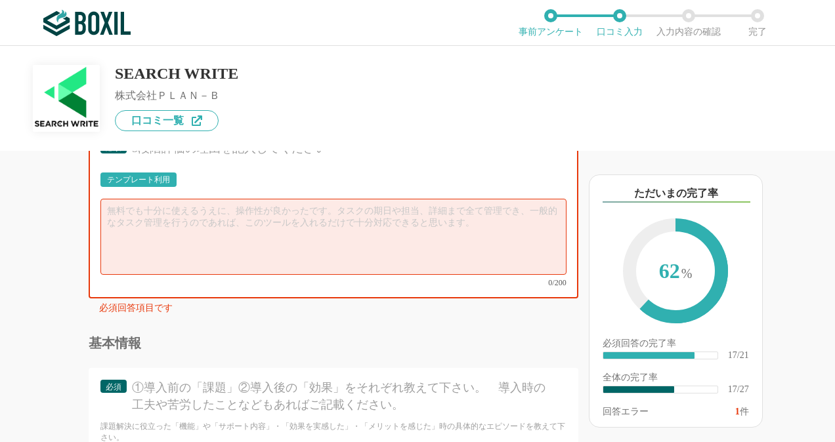
scroll to position [2311, 0]
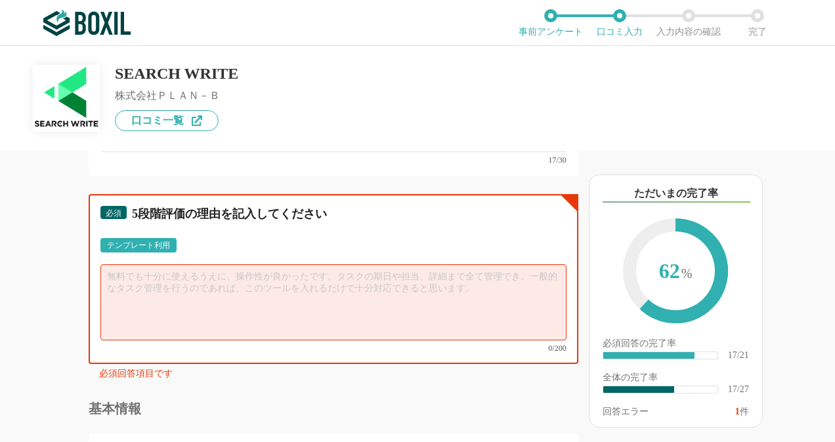
click at [217, 299] on textarea at bounding box center [333, 302] width 466 height 76
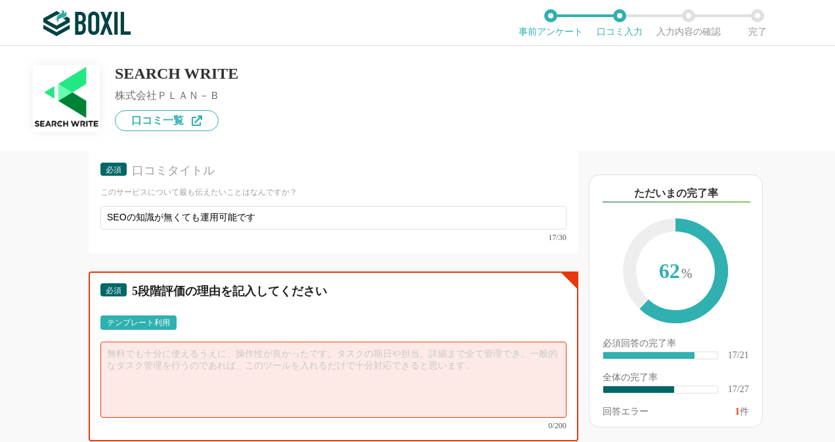
scroll to position [2377, 0]
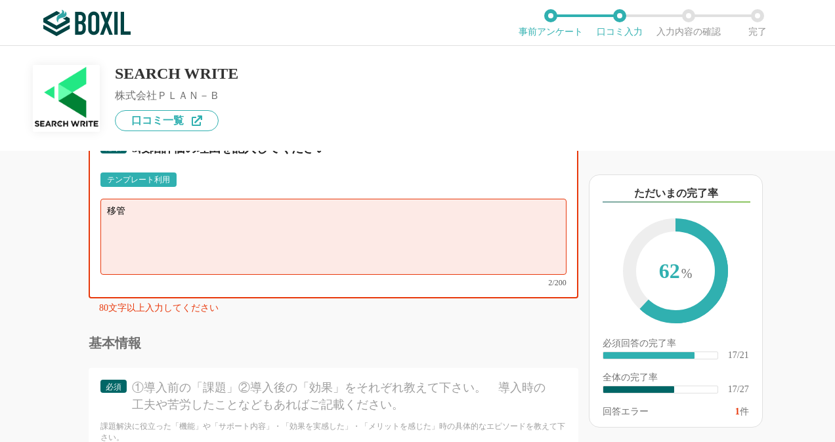
type textarea "移"
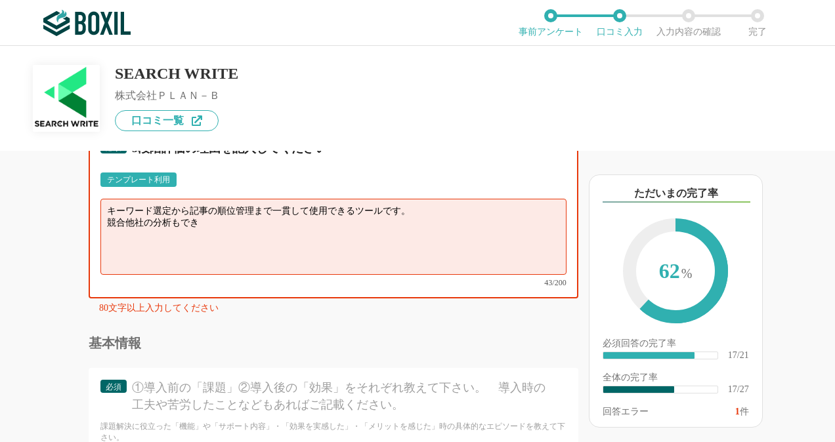
click at [404, 235] on textarea "キーワード選定から記事の順位管理まで一貫して使用できるツールです。 競合他社の分析もでき" at bounding box center [333, 237] width 466 height 76
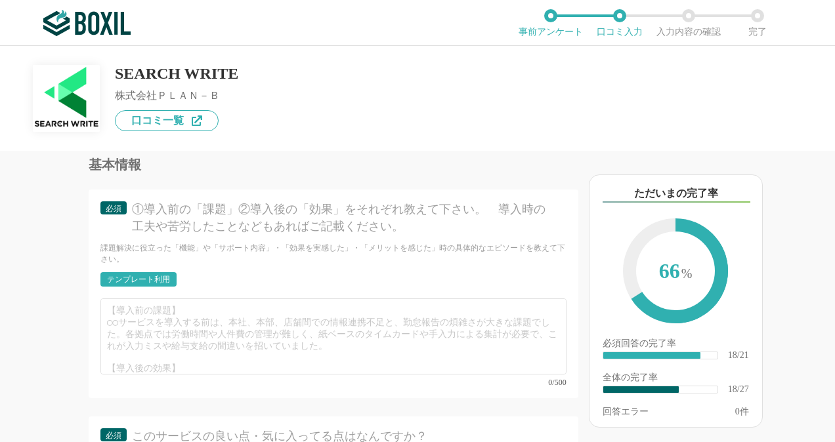
scroll to position [2551, 0]
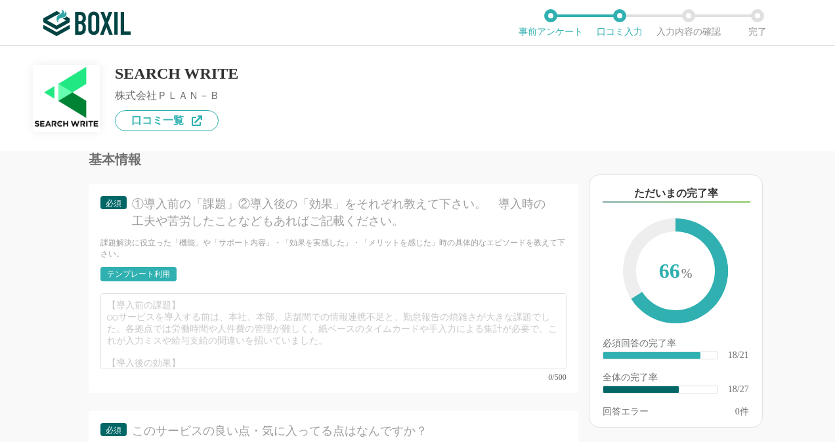
type textarea "キーワード選定から記事の順位管理まで一貫して使用できるツール。 競合他社の分析も可能。 毎月行われる打合せでの営業担当者様の対応もよかったです。 一部、記事順…"
click at [310, 237] on div "必須 ①導入前の「課題」②導入後の「効果」をそれぞれ教えて下さい。　導入時の工夫や苦労したことなどもあればご記載ください。" at bounding box center [333, 216] width 466 height 41
click at [310, 289] on div "テンプレート利用" at bounding box center [333, 278] width 466 height 22
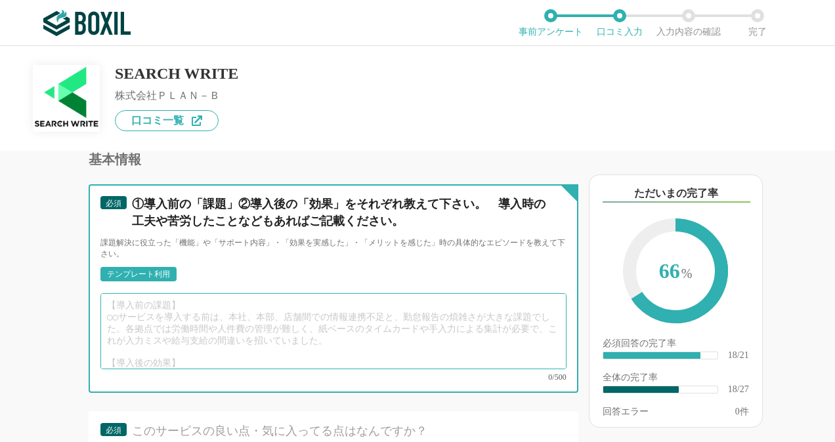
click at [307, 327] on textarea at bounding box center [333, 331] width 466 height 76
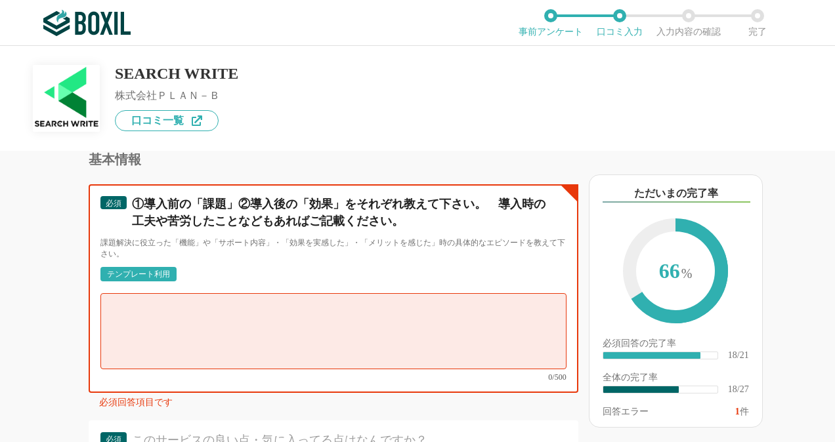
scroll to position [0, 0]
type textarea "１"
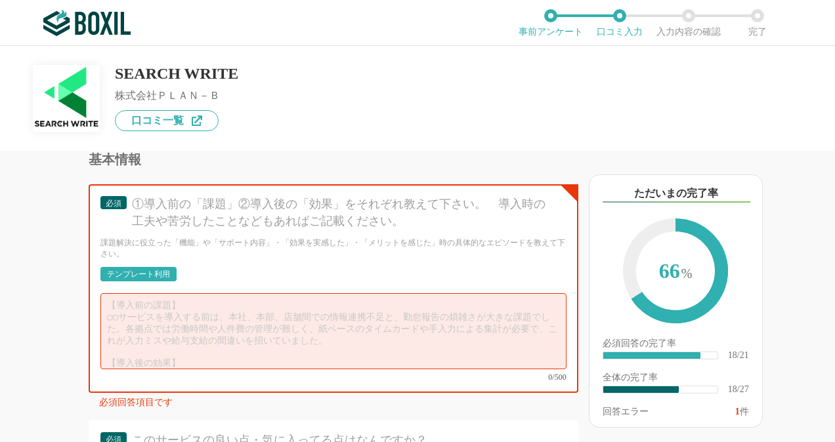
click at [233, 229] on div "①導入前の「課題」②導入後の「効果」をそれぞれ教えて下さい。　導入時の工夫や苦労したことなどもあればご記載ください。" at bounding box center [341, 212] width 419 height 33
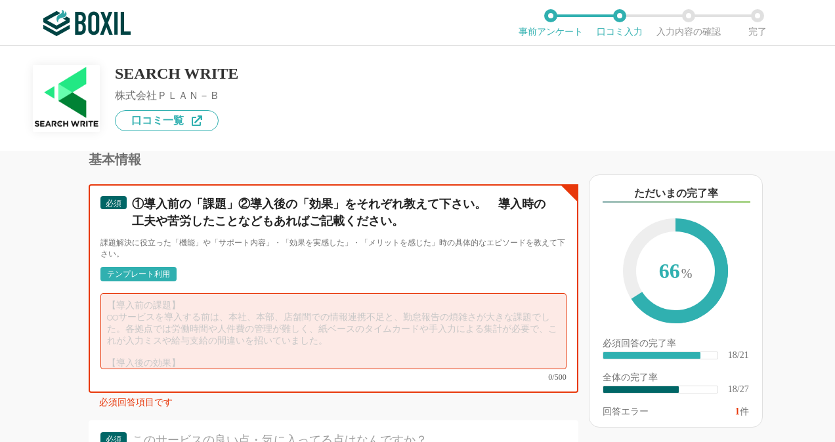
click at [233, 333] on textarea at bounding box center [333, 331] width 466 height 76
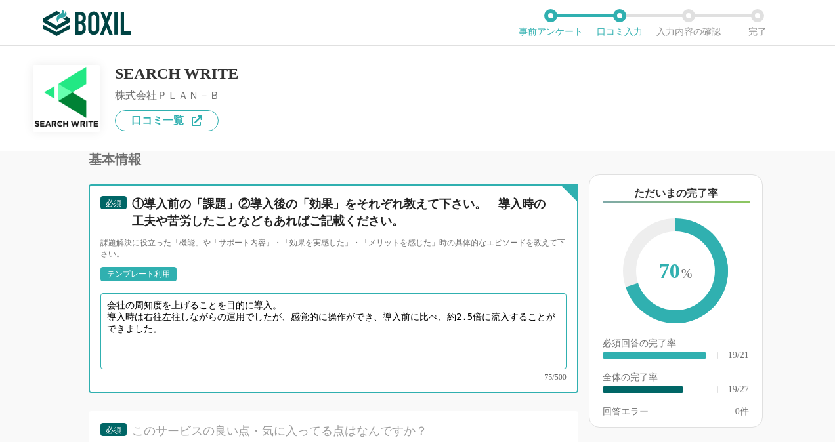
click at [523, 335] on textarea "会社の周知度を上げることを目的に導入。 導入時は右往左往しながらの運用でしたが、感覚的に操作ができ、導入前に比べ、約2.5倍に流入することができました。" at bounding box center [333, 331] width 466 height 76
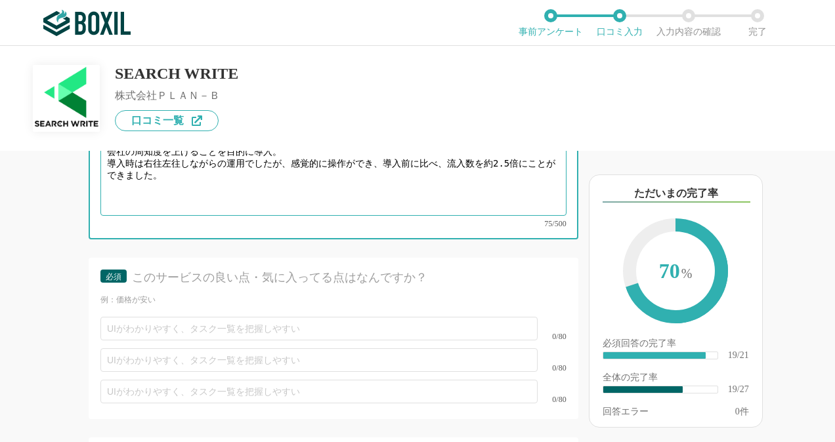
scroll to position [2683, 0]
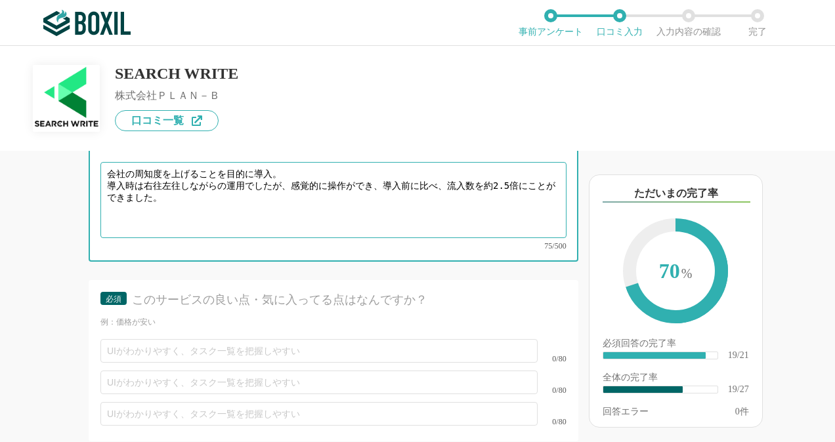
type textarea "会社の周知度を上げることを目的に導入。 導入時は右往左往しながらの運用でしたが、感覚的に操作ができ、導入前に比べ、流入数を約2.5倍にことができました。"
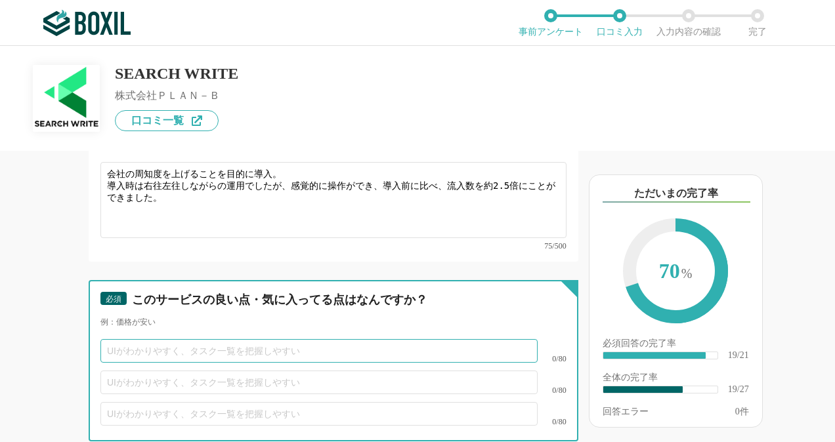
click at [232, 363] on input "text" at bounding box center [318, 351] width 437 height 24
type input "キ"
type input "え"
type input "フォロー体制"
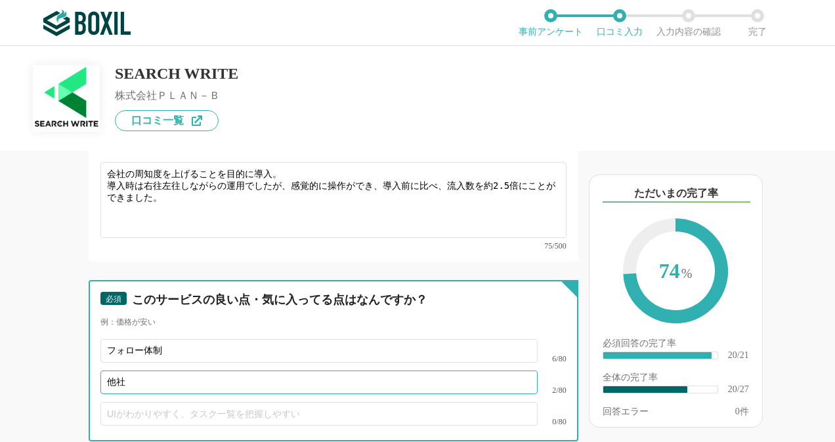
type input "他"
type input "如"
type input "業務が一貫して行えること"
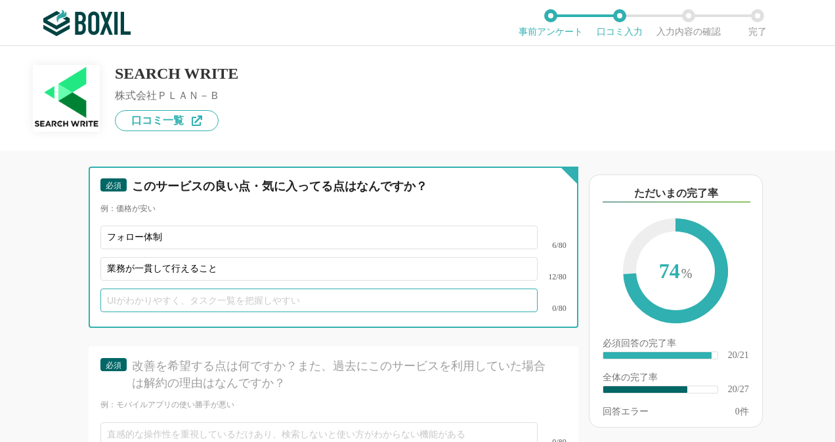
scroll to position [2814, 0]
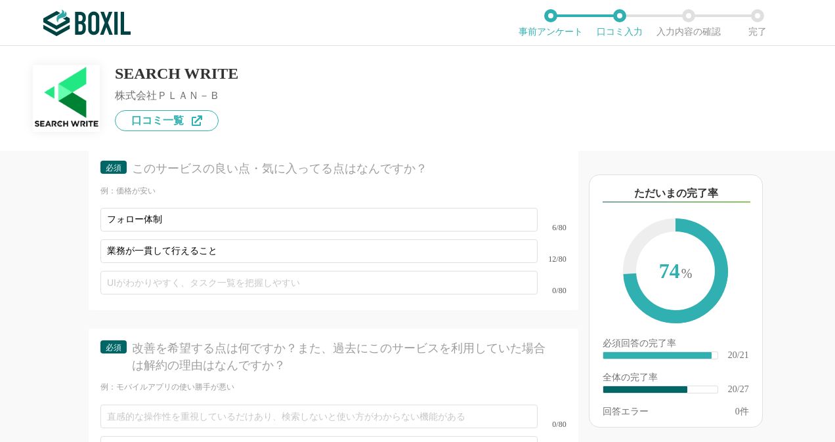
click at [213, 356] on div "改善を希望する点は何ですか？また、過去にこのサービスを利用していた場合は解約の理由はなんですか？" at bounding box center [341, 357] width 419 height 33
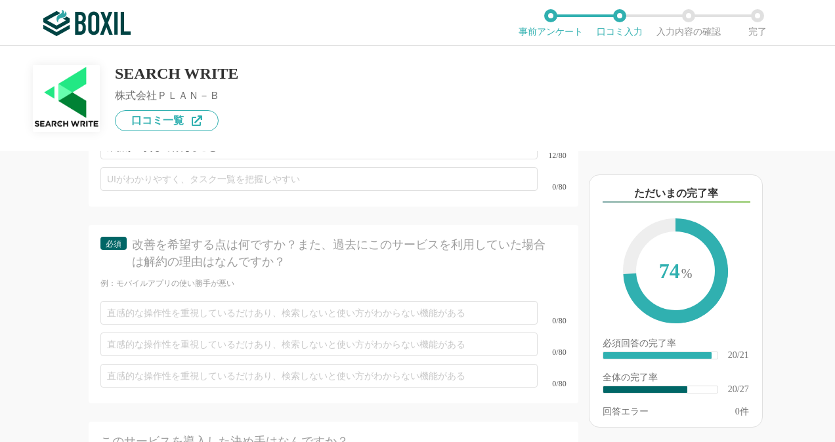
scroll to position [2945, 0]
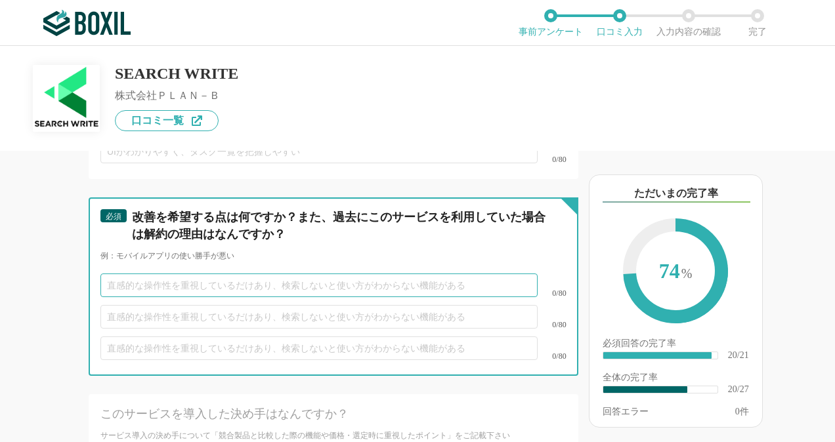
click at [251, 297] on input "text" at bounding box center [318, 286] width 437 height 24
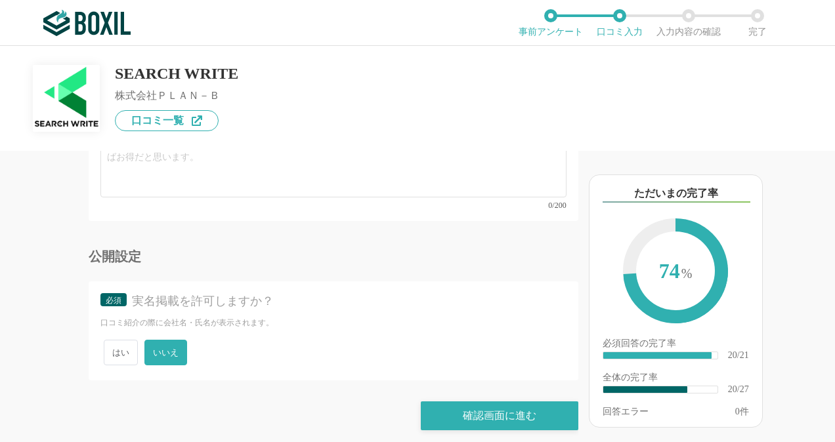
scroll to position [3680, 0]
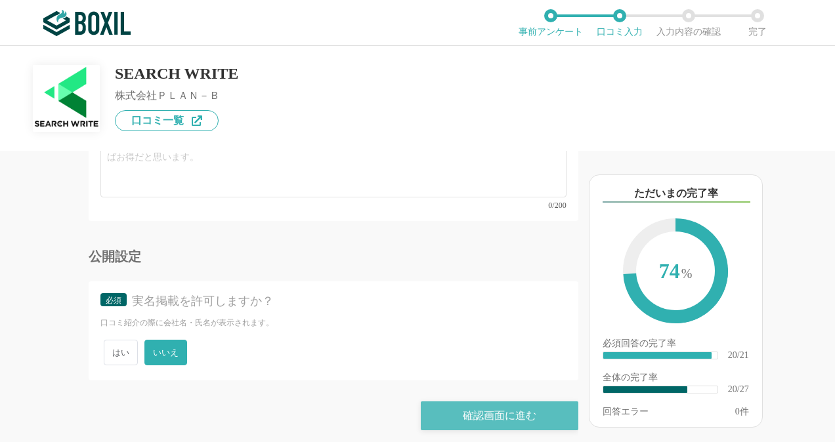
click at [505, 412] on div "確認画面に進む" at bounding box center [499, 416] width 157 height 29
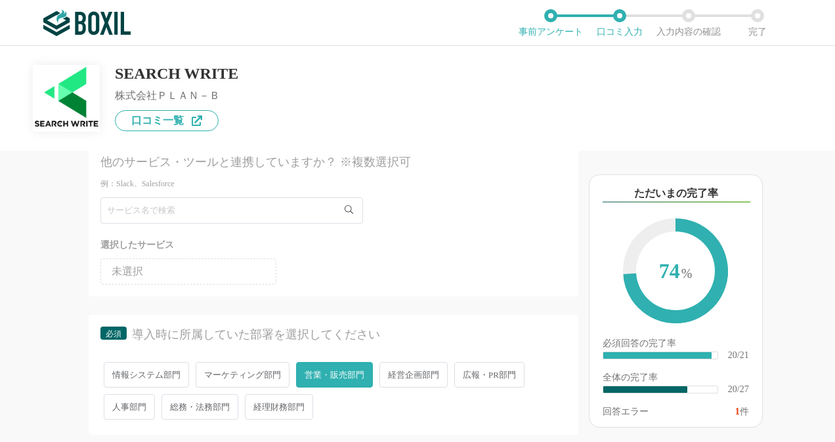
scroll to position [0, 0]
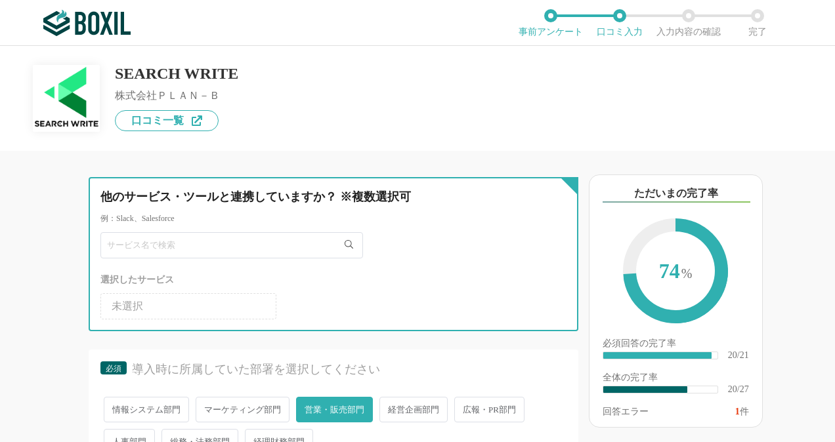
click at [202, 249] on input "text" at bounding box center [231, 245] width 262 height 26
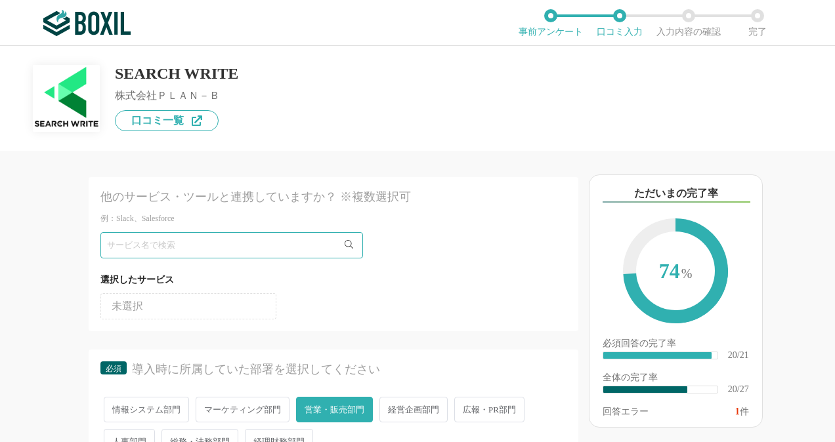
click at [71, 249] on div "他のサービス・ツールと連携していますか？ ※複数選択可 例：Slack、Salesforce 選択したサービス 未選択 必須 導入時に所属していた部署を選択し…" at bounding box center [289, 296] width 578 height 291
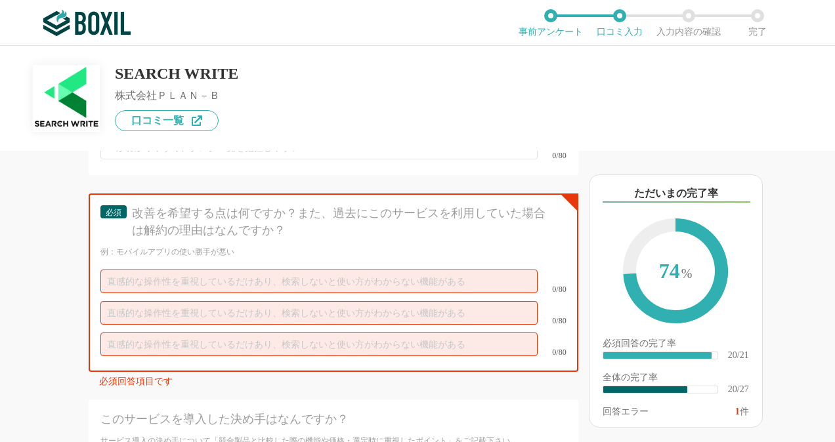
scroll to position [3019, 0]
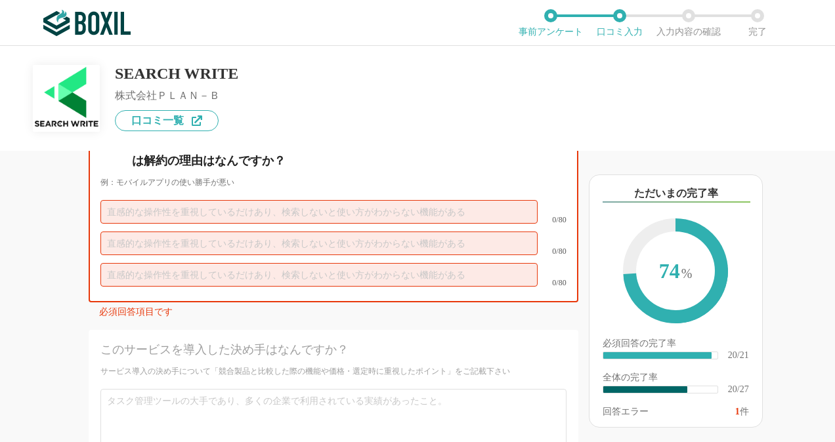
click at [167, 224] on input "text" at bounding box center [318, 212] width 437 height 24
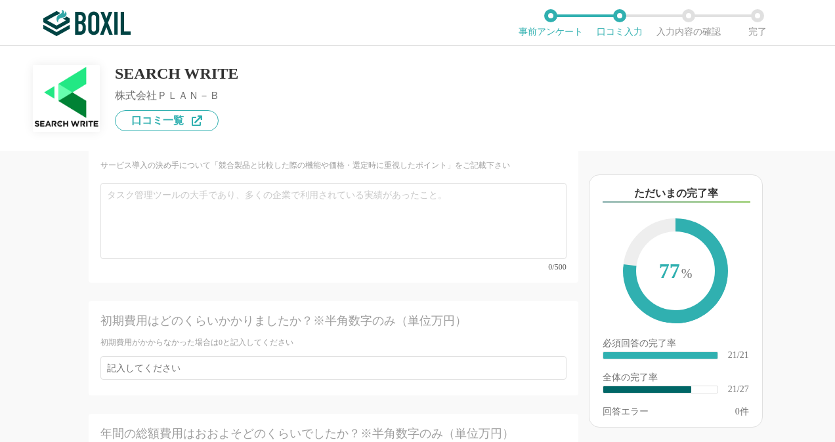
type input "特になし"
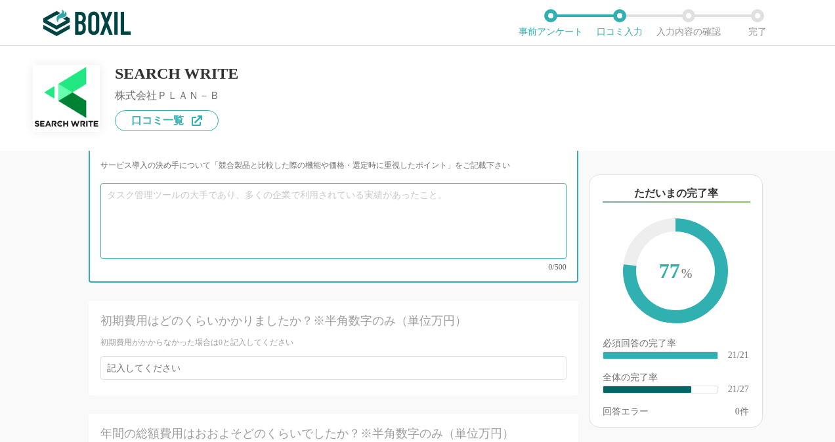
click at [290, 247] on textarea at bounding box center [333, 221] width 466 height 76
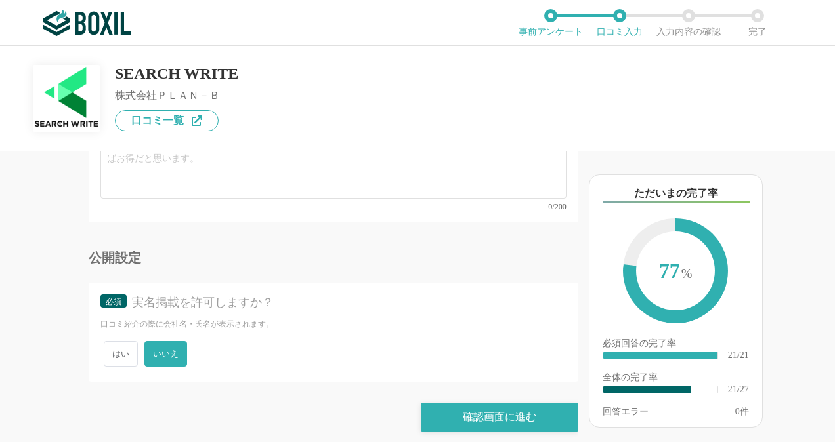
scroll to position [3680, 0]
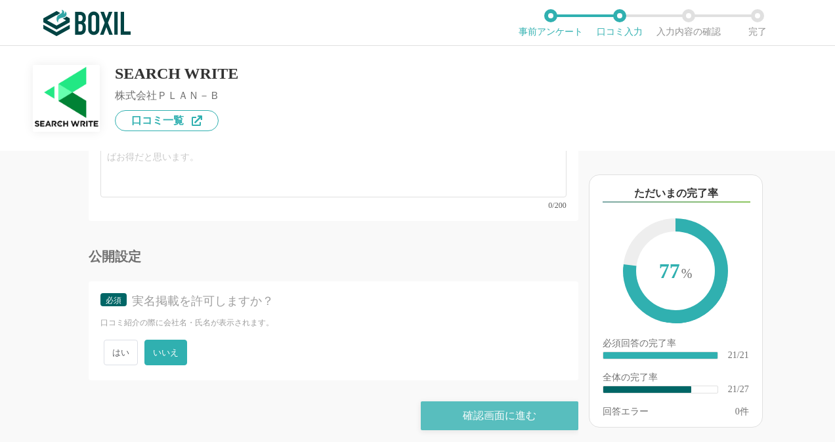
click at [467, 409] on div "確認画面に進む" at bounding box center [499, 416] width 157 height 29
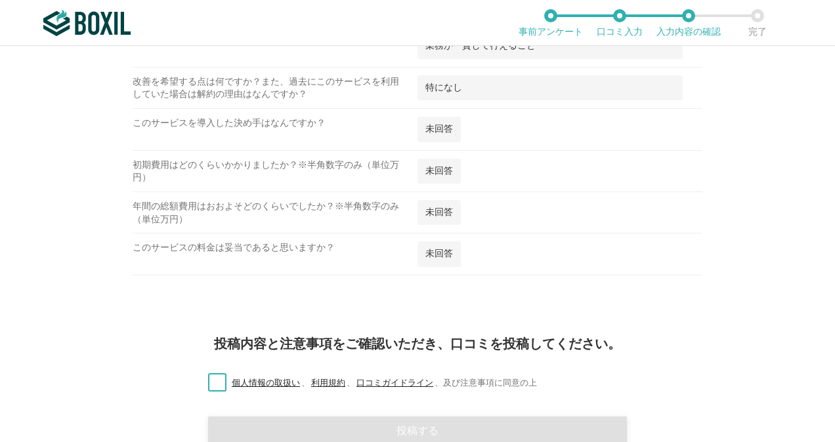
scroll to position [1378, 0]
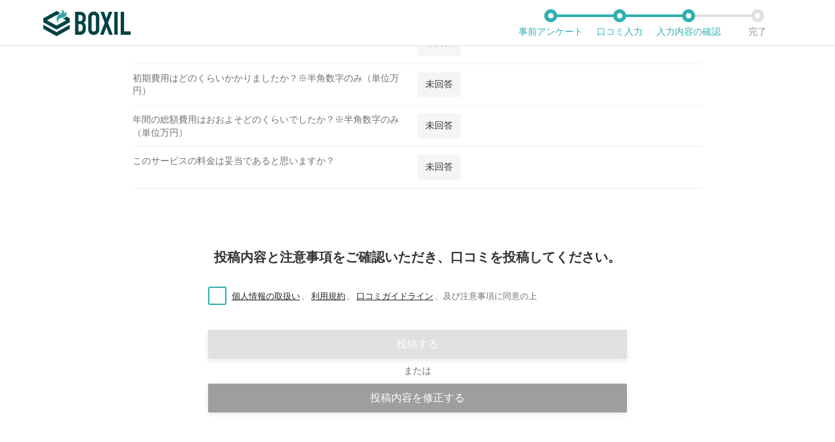
click at [201, 293] on label "個人情報の取扱い 、 利用規約 、 口コミガイドライン 、 及び注意事項に同意の上" at bounding box center [367, 297] width 339 height 14
click at [0, 0] on input "個人情報の取扱い 、 利用規約 、 口コミガイドライン 、 及び注意事項に同意の上" at bounding box center [0, 0] width 0 height 0
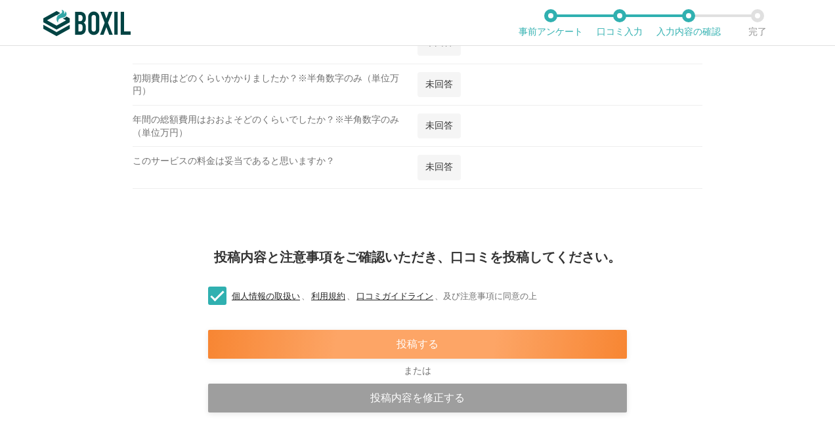
click at [301, 340] on div "投稿する" at bounding box center [417, 344] width 419 height 29
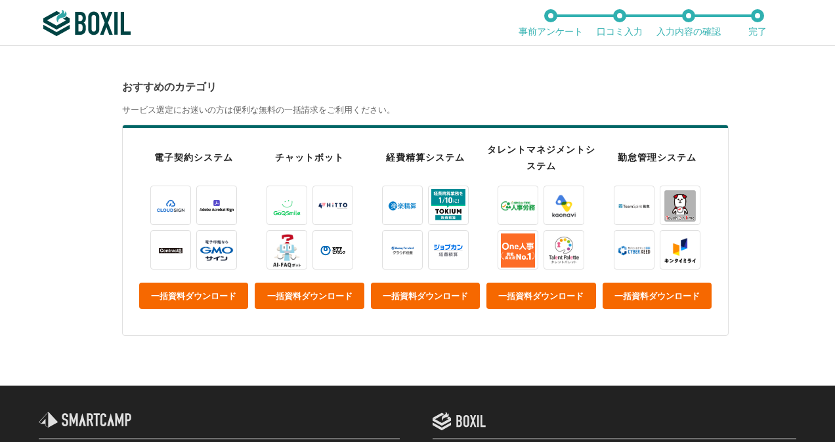
scroll to position [459, 0]
